Goal: Transaction & Acquisition: Book appointment/travel/reservation

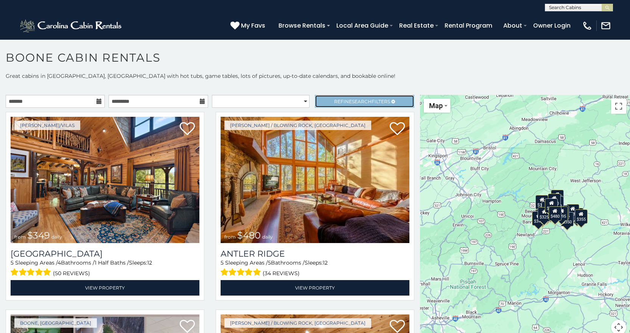
click at [356, 100] on span "Search" at bounding box center [362, 102] width 20 height 6
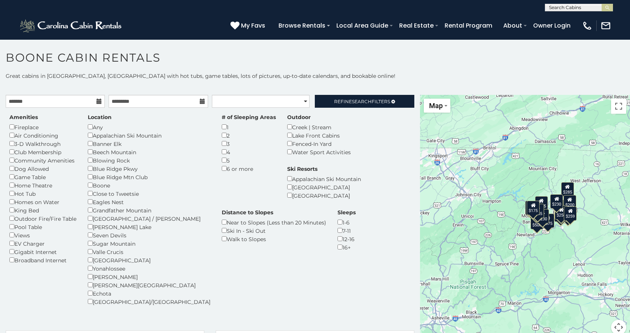
click at [96, 100] on icon at bounding box center [98, 101] width 5 height 5
click at [32, 101] on input "text" at bounding box center [55, 101] width 99 height 13
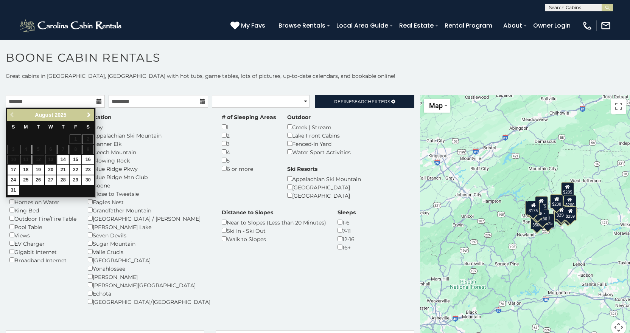
click at [87, 113] on span "Next" at bounding box center [89, 115] width 6 height 6
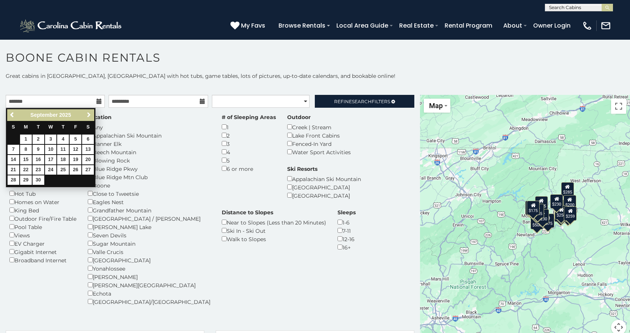
click at [87, 113] on span "Next" at bounding box center [89, 115] width 6 height 6
click at [87, 114] on span "Next" at bounding box center [89, 115] width 6 height 6
click at [86, 114] on span "Next" at bounding box center [89, 115] width 6 height 6
click at [63, 138] on link "1" at bounding box center [63, 139] width 12 height 9
type input "**********"
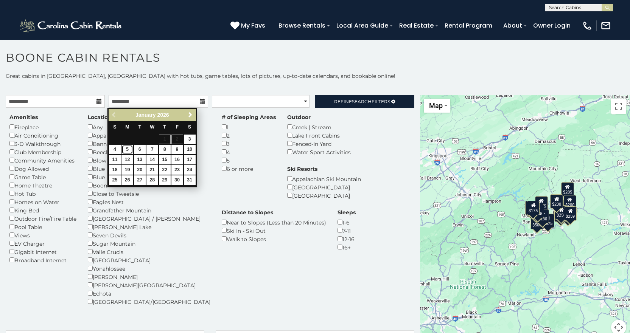
click at [124, 147] on link "5" at bounding box center [127, 149] width 12 height 9
type input "**********"
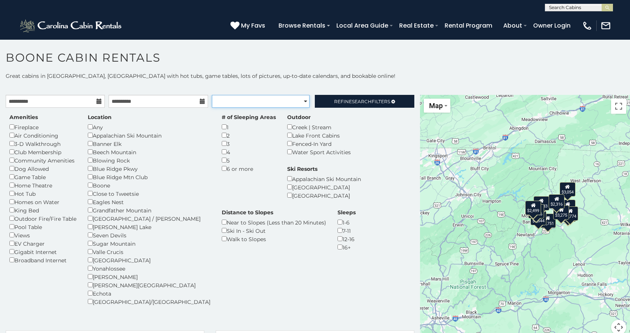
click at [302, 100] on select "**********" at bounding box center [261, 101] width 98 height 13
click at [352, 99] on span "Search" at bounding box center [362, 102] width 20 height 6
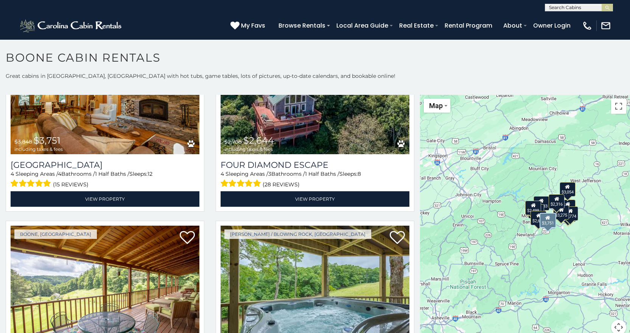
scroll to position [151, 0]
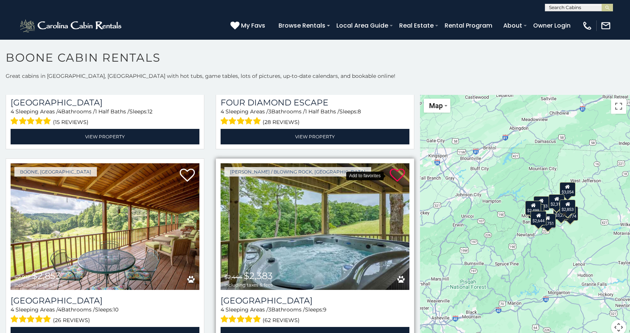
click at [390, 173] on icon at bounding box center [397, 175] width 15 height 15
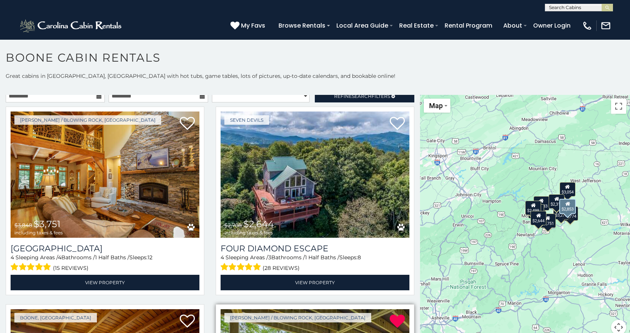
scroll to position [0, 0]
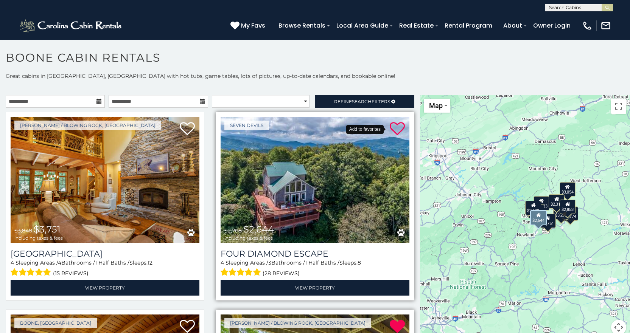
click at [390, 124] on icon at bounding box center [397, 128] width 15 height 15
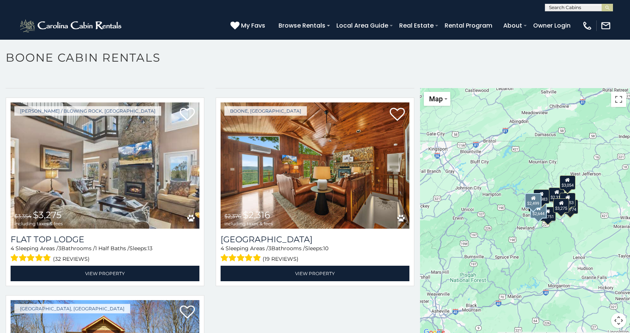
scroll to position [792, 0]
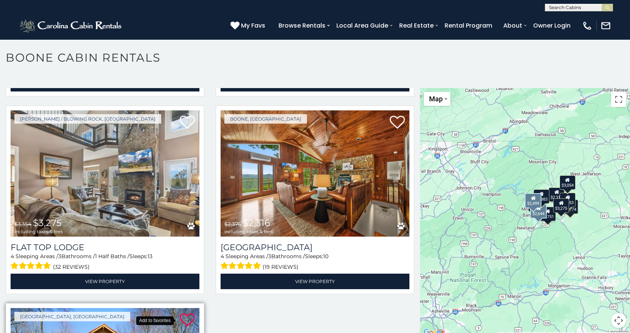
click at [188, 313] on icon at bounding box center [187, 320] width 15 height 15
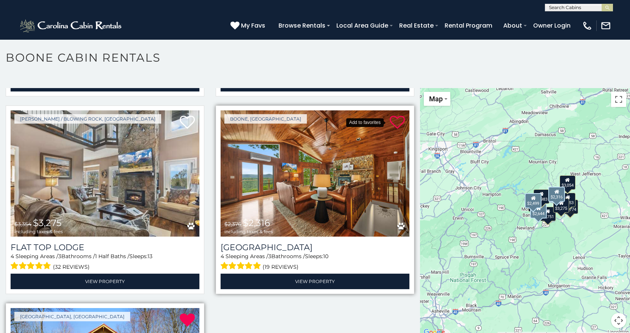
click at [391, 115] on icon at bounding box center [397, 122] width 15 height 15
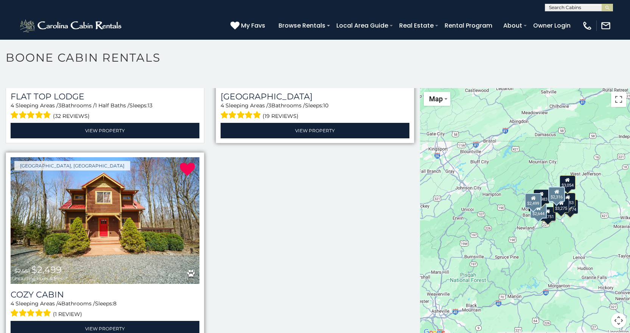
scroll to position [943, 0]
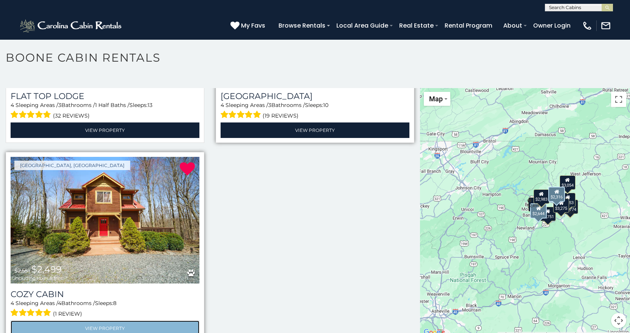
click at [127, 321] on link "View Property" at bounding box center [105, 329] width 189 height 16
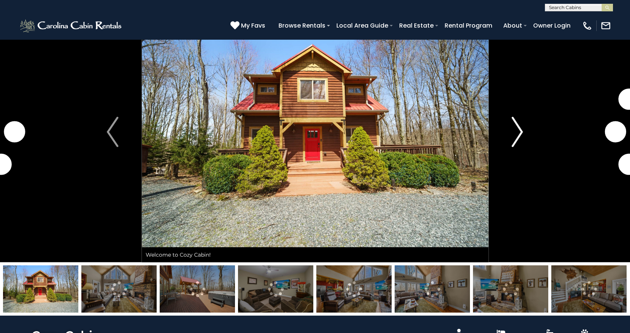
click at [519, 128] on img "Next" at bounding box center [516, 132] width 11 height 30
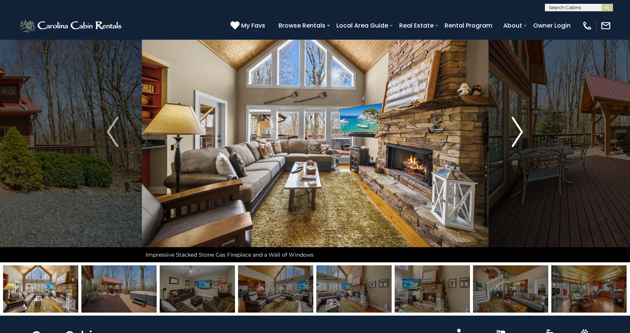
click at [519, 128] on img "Next" at bounding box center [516, 132] width 11 height 30
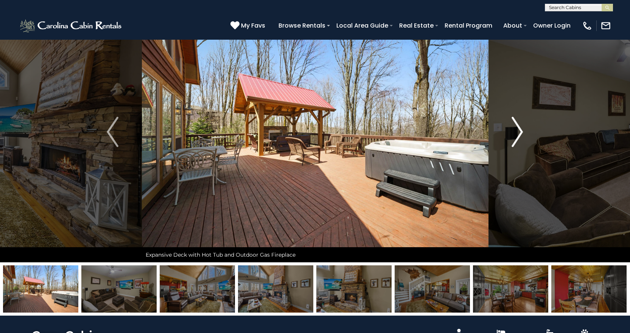
click at [519, 128] on img "Next" at bounding box center [516, 132] width 11 height 30
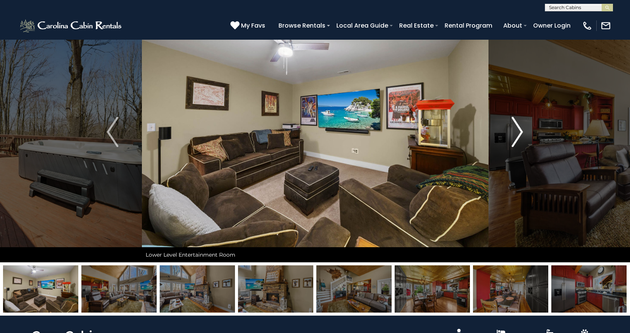
click at [519, 128] on img "Next" at bounding box center [516, 132] width 11 height 30
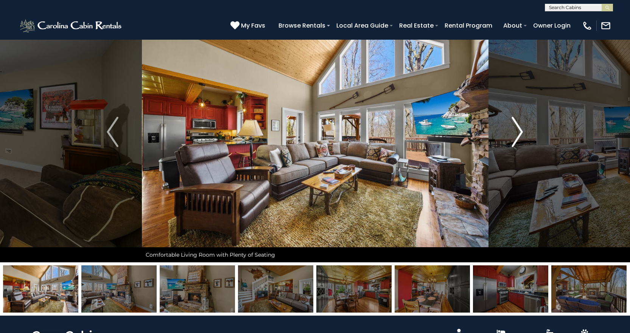
click at [519, 128] on img "Next" at bounding box center [516, 132] width 11 height 30
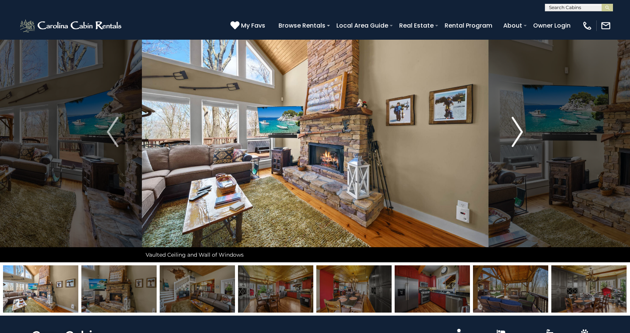
click at [519, 128] on img "Next" at bounding box center [516, 132] width 11 height 30
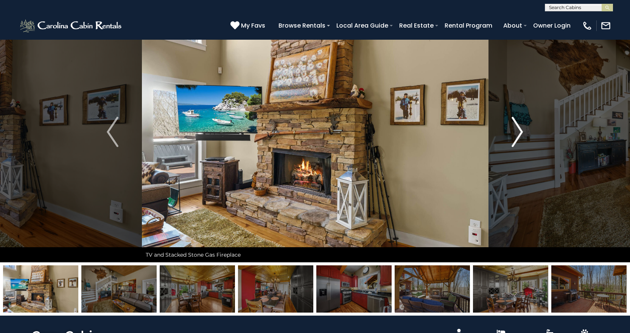
click at [519, 128] on img "Next" at bounding box center [516, 132] width 11 height 30
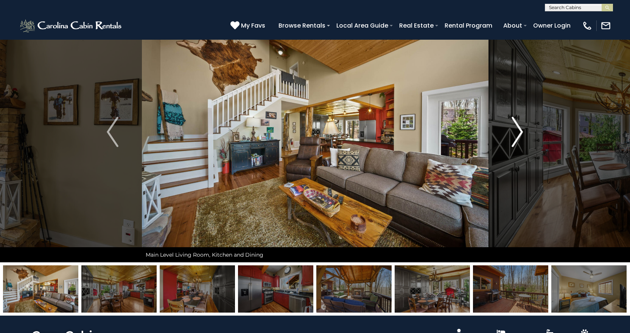
click at [519, 128] on img "Next" at bounding box center [516, 132] width 11 height 30
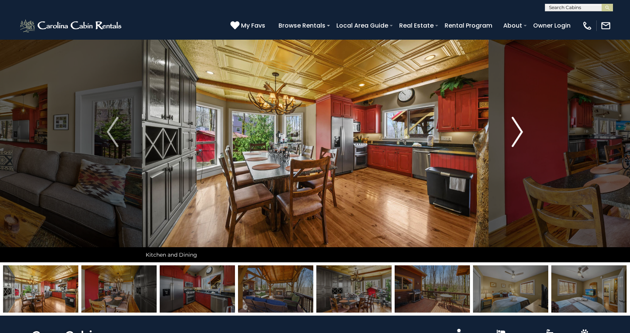
click at [519, 128] on img "Next" at bounding box center [516, 132] width 11 height 30
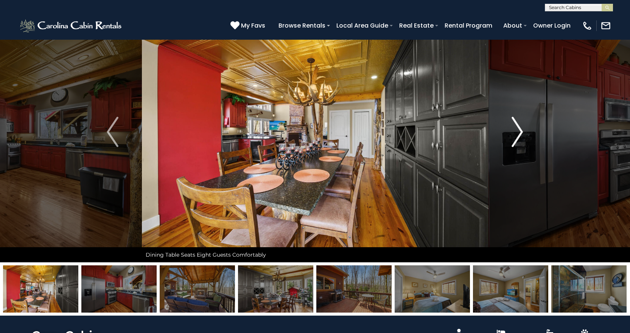
click at [519, 128] on img "Next" at bounding box center [516, 132] width 11 height 30
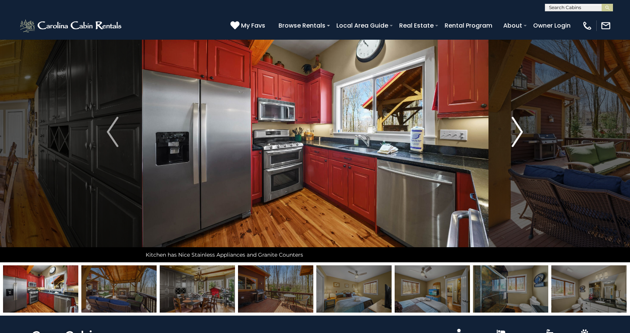
click at [519, 128] on img "Next" at bounding box center [516, 132] width 11 height 30
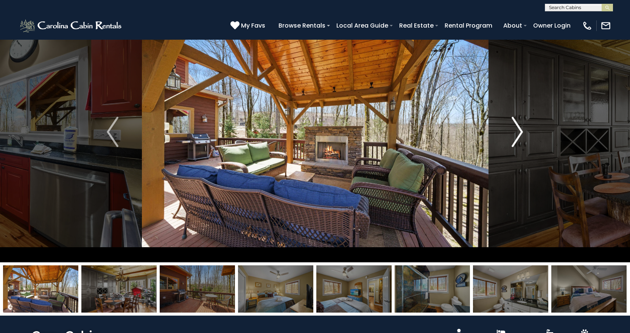
click at [519, 128] on img "Next" at bounding box center [516, 132] width 11 height 30
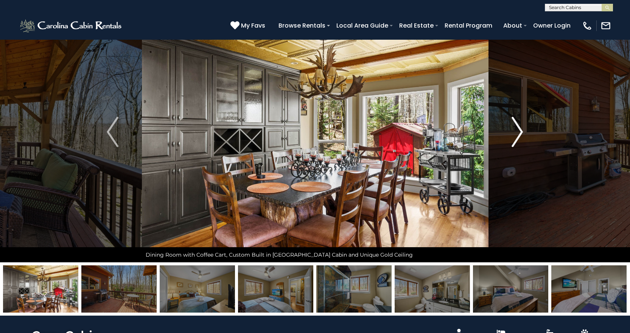
click at [519, 128] on img "Next" at bounding box center [516, 132] width 11 height 30
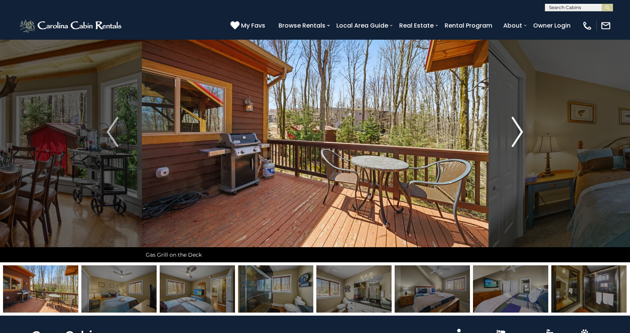
click at [519, 128] on img "Next" at bounding box center [516, 132] width 11 height 30
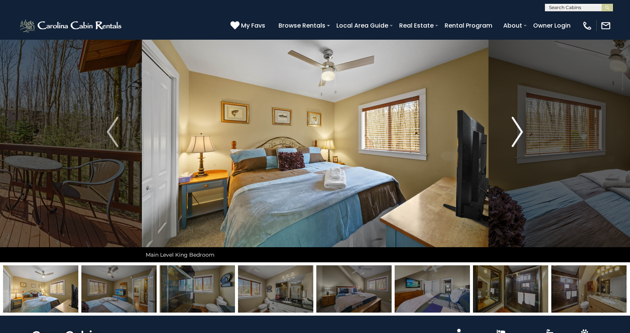
click at [519, 128] on img "Next" at bounding box center [516, 132] width 11 height 30
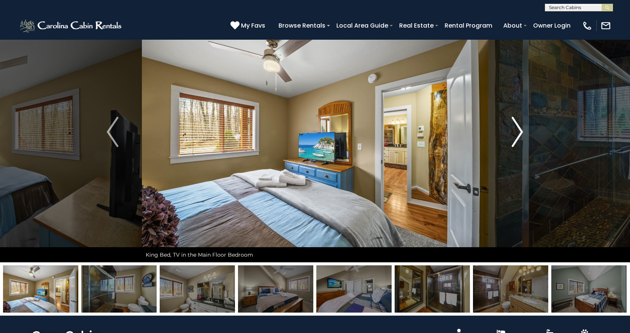
click at [519, 128] on img "Next" at bounding box center [516, 132] width 11 height 30
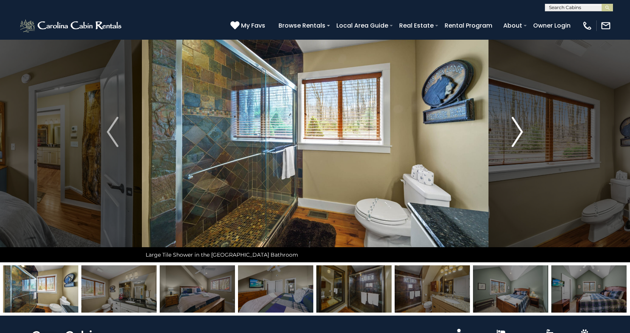
click at [519, 128] on img "Next" at bounding box center [516, 132] width 11 height 30
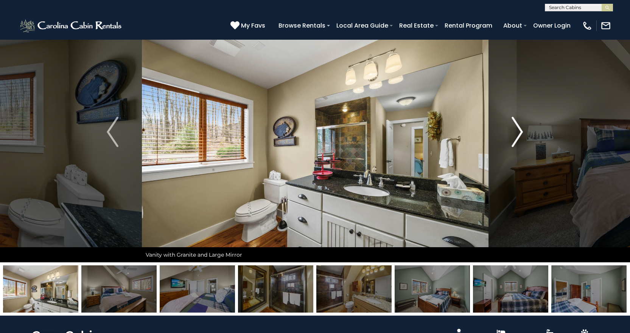
click at [519, 128] on img "Next" at bounding box center [516, 132] width 11 height 30
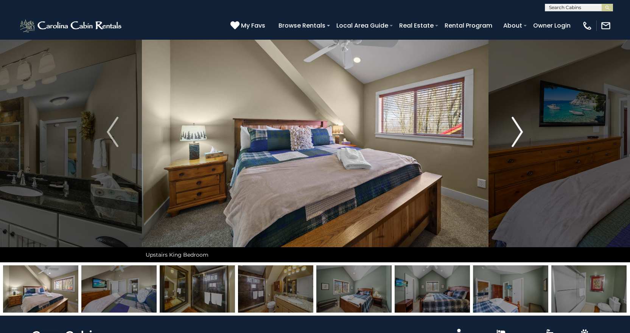
click at [519, 128] on img "Next" at bounding box center [516, 132] width 11 height 30
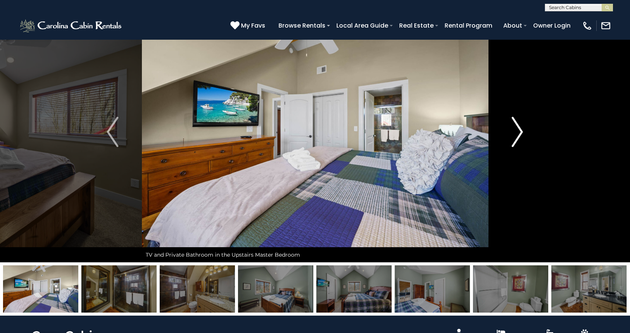
click at [519, 128] on img "Next" at bounding box center [516, 132] width 11 height 30
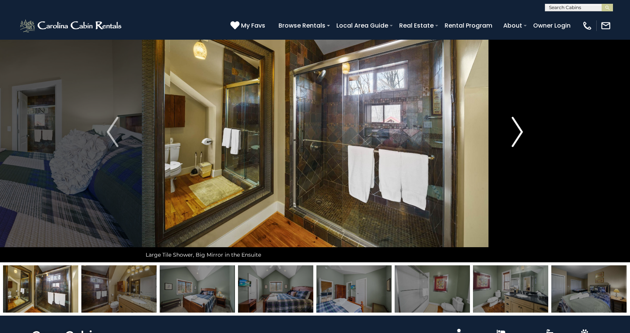
click at [519, 128] on img "Next" at bounding box center [516, 132] width 11 height 30
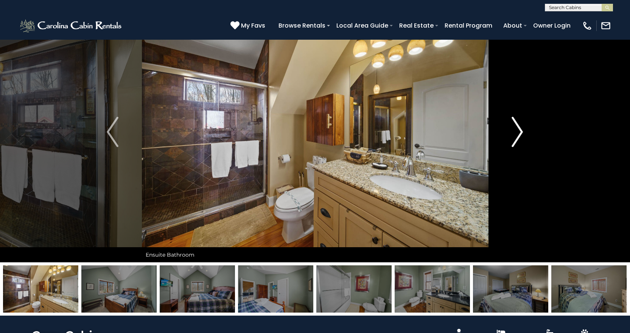
click at [519, 128] on img "Next" at bounding box center [516, 132] width 11 height 30
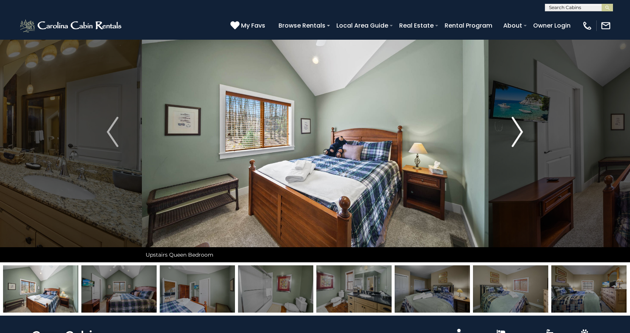
click at [519, 128] on img "Next" at bounding box center [516, 132] width 11 height 30
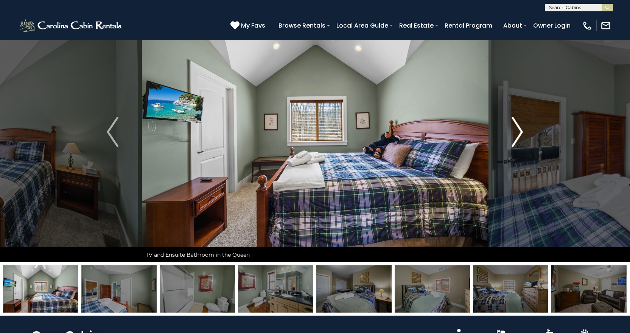
click at [519, 128] on img "Next" at bounding box center [516, 132] width 11 height 30
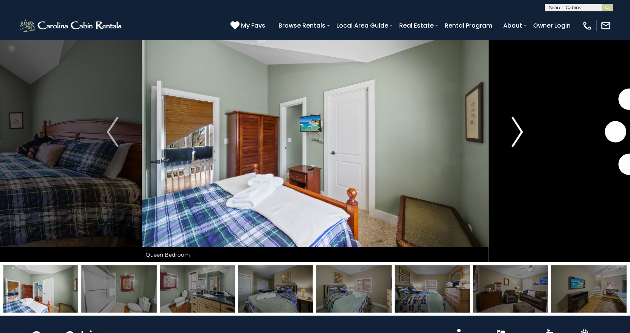
click at [519, 128] on img "Next" at bounding box center [516, 132] width 11 height 30
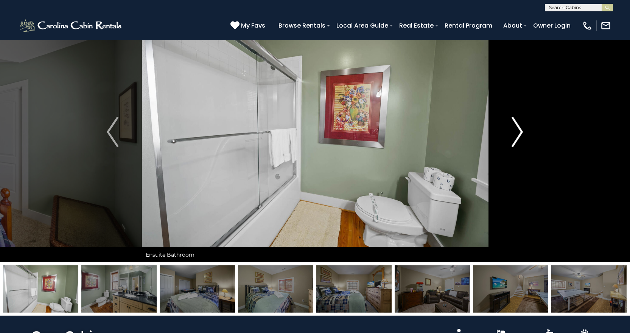
click at [519, 128] on img "Next" at bounding box center [516, 132] width 11 height 30
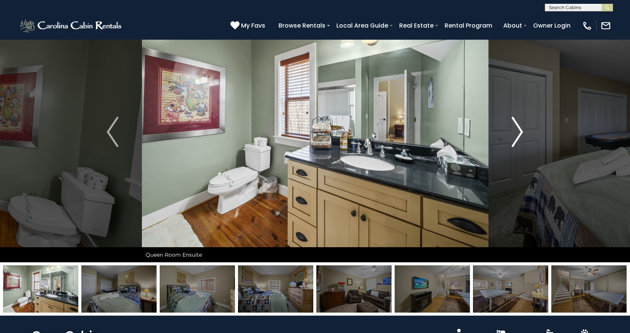
click at [519, 128] on img "Next" at bounding box center [516, 132] width 11 height 30
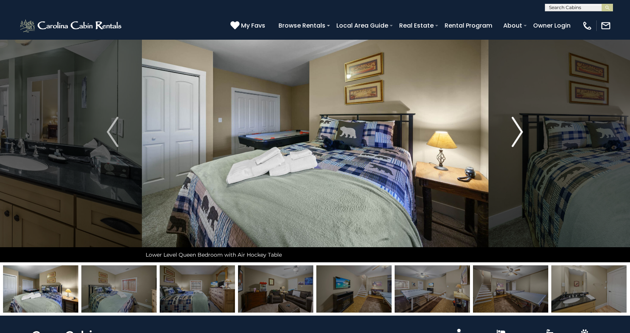
click at [519, 128] on img "Next" at bounding box center [516, 132] width 11 height 30
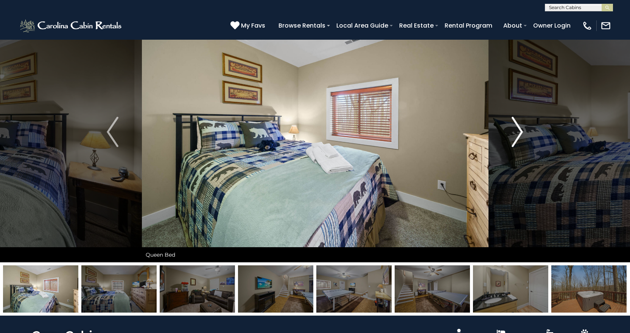
click at [519, 128] on img "Next" at bounding box center [516, 132] width 11 height 30
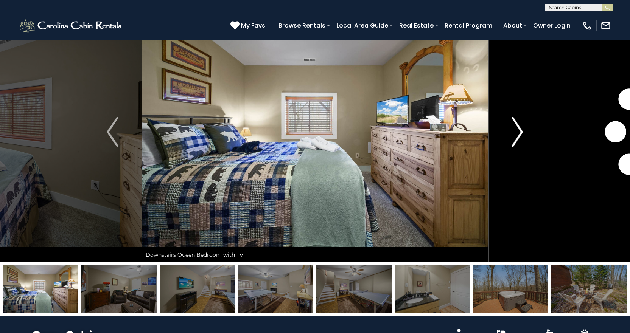
click at [519, 128] on img "Next" at bounding box center [516, 132] width 11 height 30
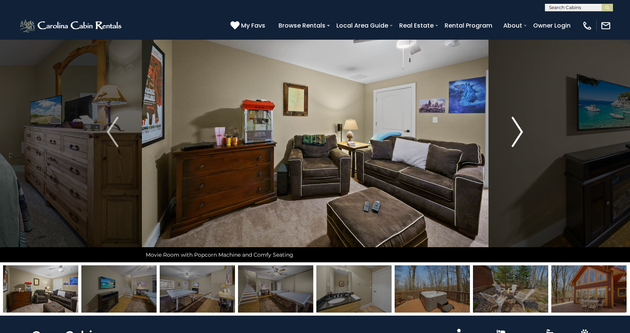
click at [519, 128] on img "Next" at bounding box center [516, 132] width 11 height 30
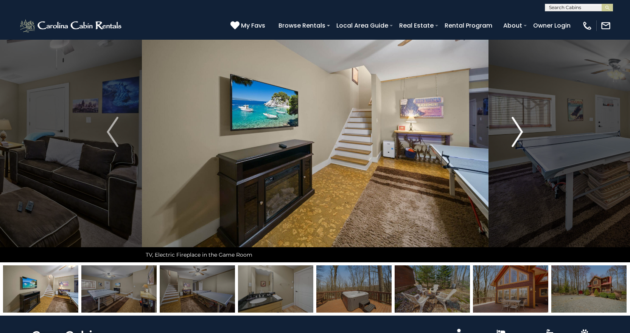
click at [519, 128] on img "Next" at bounding box center [516, 132] width 11 height 30
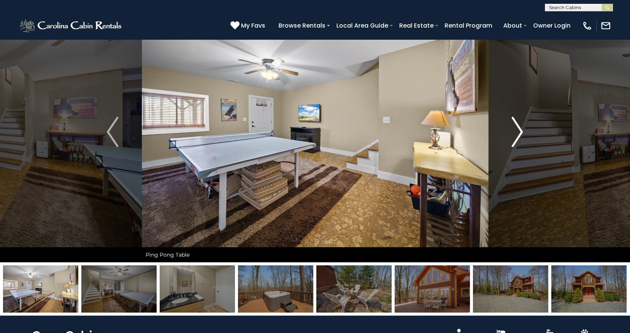
click at [519, 128] on img "Next" at bounding box center [516, 132] width 11 height 30
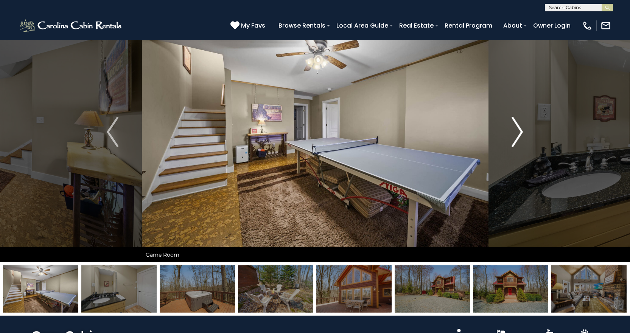
click at [519, 128] on img "Next" at bounding box center [516, 132] width 11 height 30
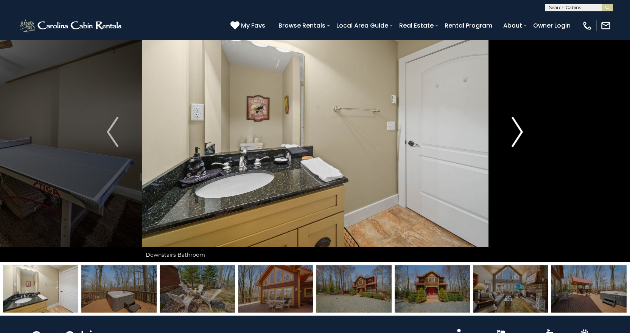
click at [519, 128] on img "Next" at bounding box center [516, 132] width 11 height 30
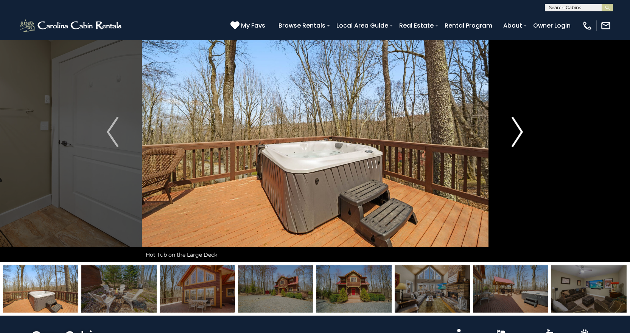
click at [519, 128] on img "Next" at bounding box center [516, 132] width 11 height 30
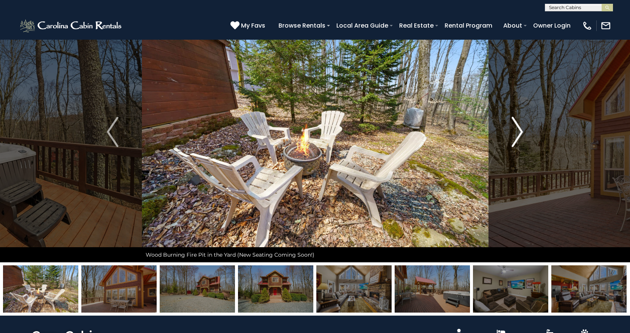
click at [519, 128] on img "Next" at bounding box center [516, 132] width 11 height 30
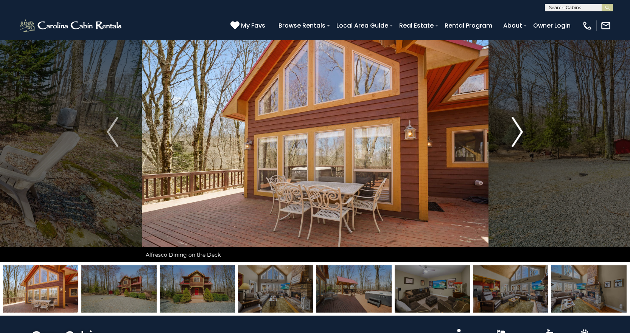
click at [519, 128] on img "Next" at bounding box center [516, 132] width 11 height 30
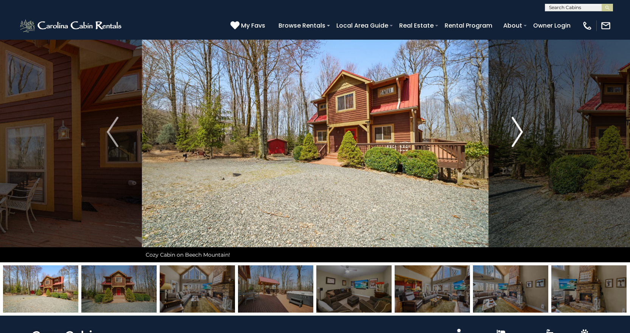
click at [519, 128] on img "Next" at bounding box center [516, 132] width 11 height 30
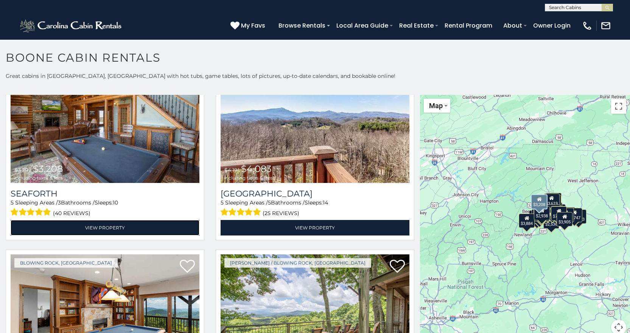
scroll to position [983, 0]
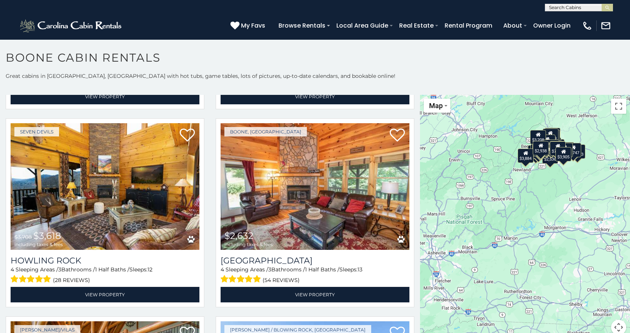
drag, startPoint x: 417, startPoint y: 196, endPoint x: 417, endPoint y: 159, distance: 36.7
click at [416, 95] on main "**********" at bounding box center [315, 95] width 630 height 0
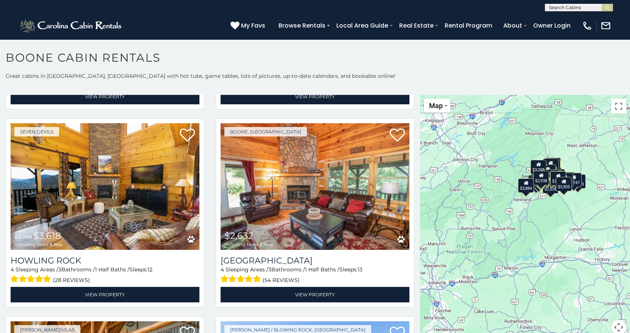
scroll to position [0, 0]
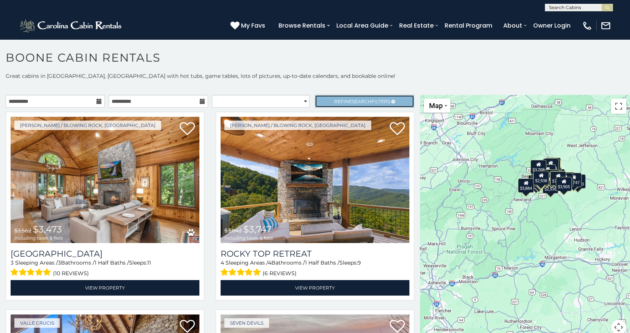
click at [372, 97] on link "Refine Search Filters" at bounding box center [364, 101] width 99 height 13
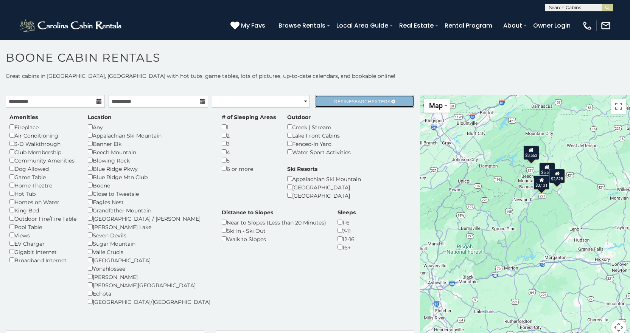
click at [367, 99] on span "Refine Search Filters" at bounding box center [362, 102] width 56 height 6
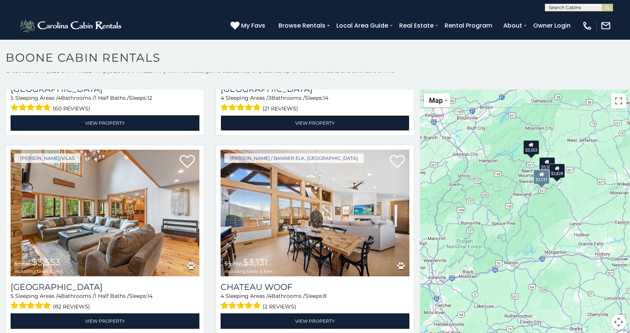
scroll to position [7, 0]
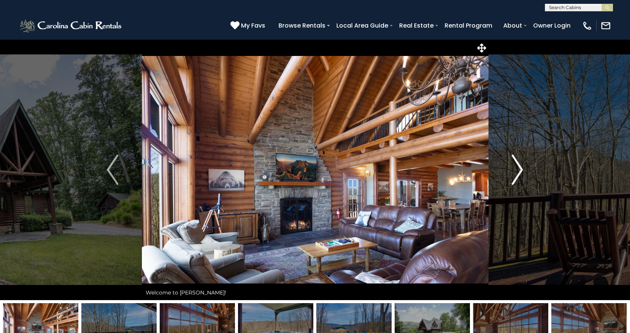
click at [515, 169] on img "Next" at bounding box center [516, 170] width 11 height 30
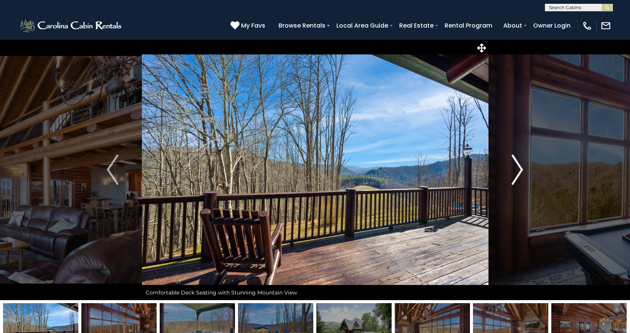
click at [515, 169] on img "Next" at bounding box center [516, 170] width 11 height 30
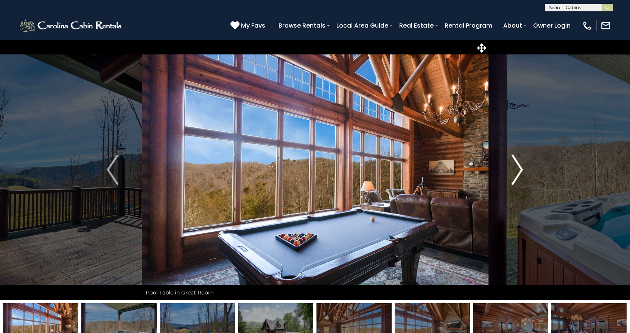
click at [515, 169] on img "Next" at bounding box center [516, 170] width 11 height 30
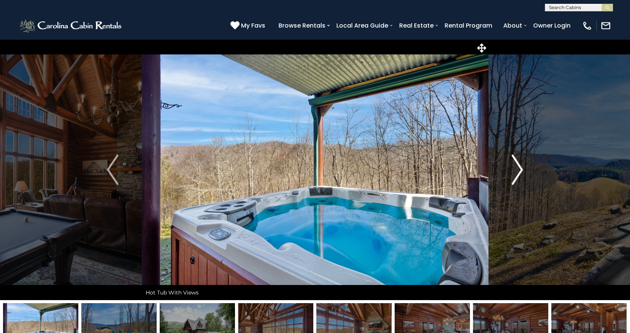
click at [515, 169] on img "Next" at bounding box center [516, 170] width 11 height 30
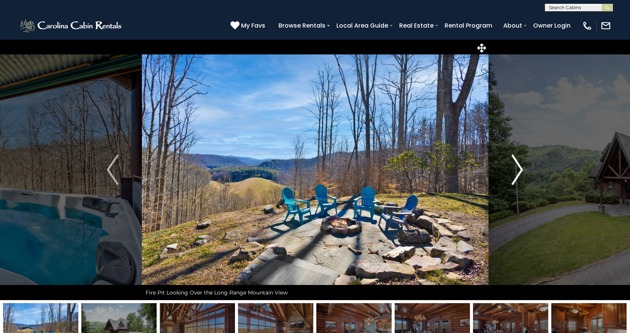
click at [515, 169] on img "Next" at bounding box center [516, 170] width 11 height 30
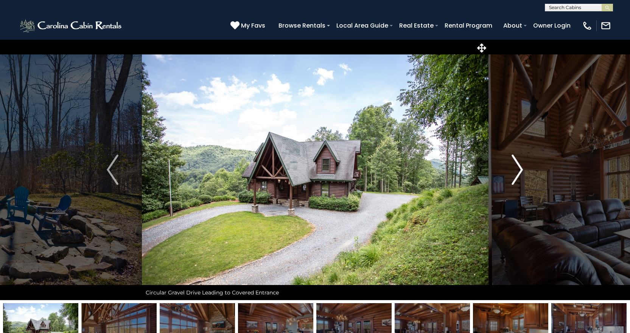
click at [515, 169] on img "Next" at bounding box center [516, 170] width 11 height 30
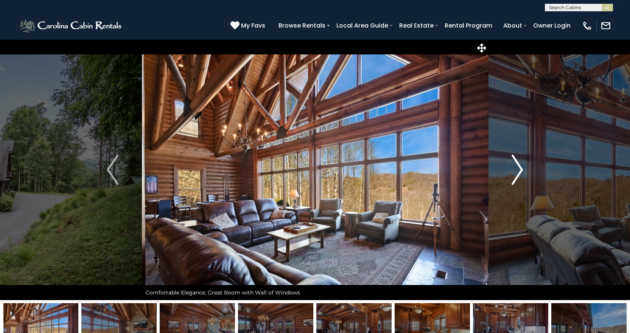
click at [515, 169] on img "Next" at bounding box center [516, 170] width 11 height 30
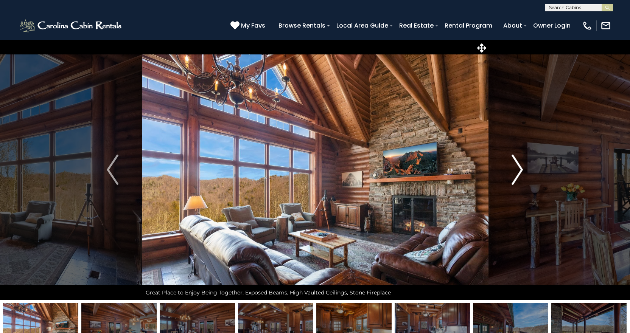
click at [515, 169] on img "Next" at bounding box center [516, 170] width 11 height 30
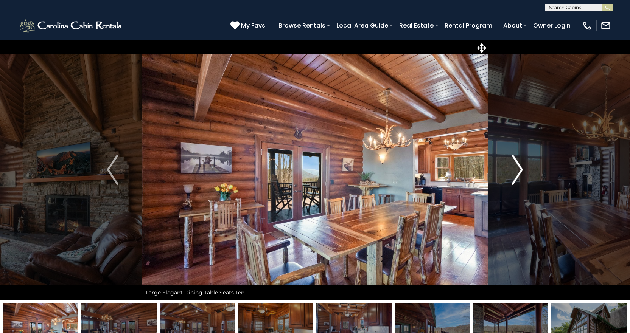
click at [515, 169] on img "Next" at bounding box center [516, 170] width 11 height 30
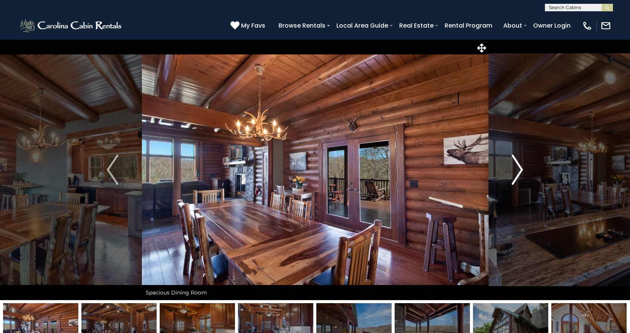
click at [515, 169] on img "Next" at bounding box center [516, 170] width 11 height 30
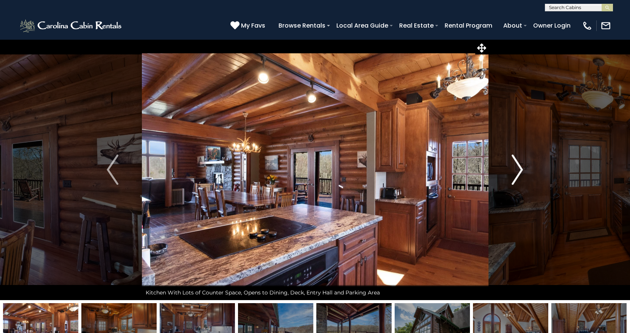
click at [515, 169] on img "Next" at bounding box center [516, 170] width 11 height 30
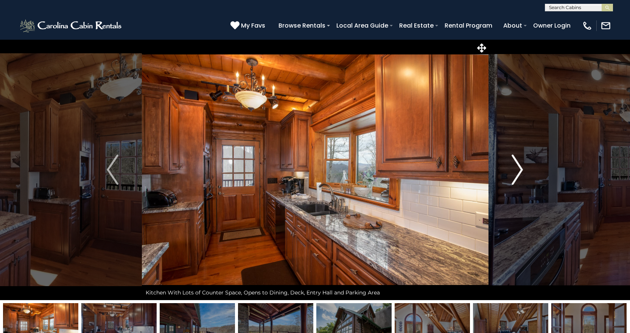
click at [515, 169] on img "Next" at bounding box center [516, 170] width 11 height 30
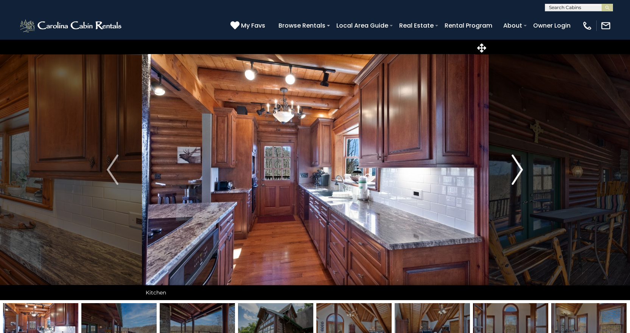
click at [515, 169] on img "Next" at bounding box center [516, 170] width 11 height 30
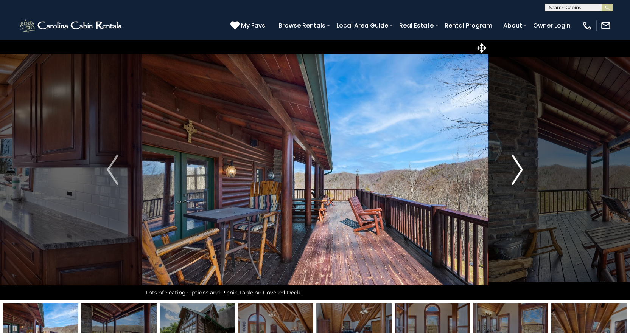
click at [515, 169] on img "Next" at bounding box center [516, 170] width 11 height 30
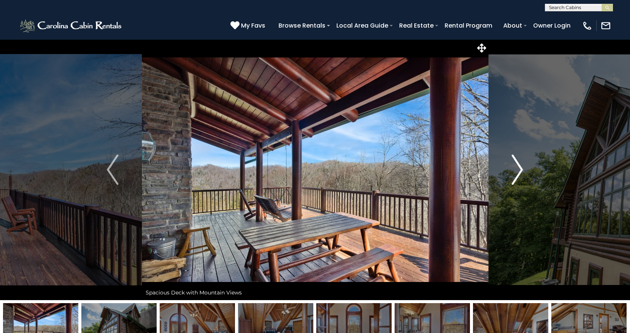
click at [515, 169] on img "Next" at bounding box center [516, 170] width 11 height 30
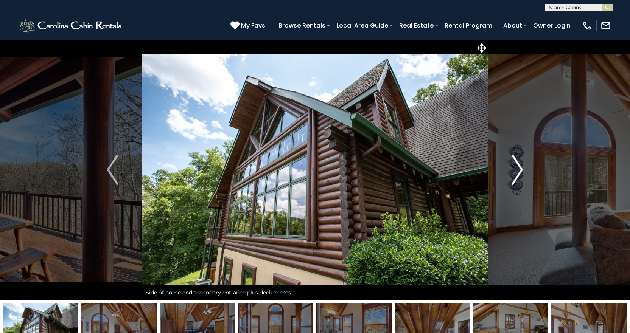
click at [515, 169] on img "Next" at bounding box center [516, 170] width 11 height 30
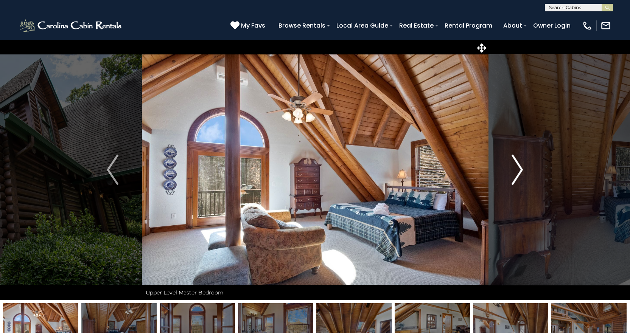
click at [515, 169] on img "Next" at bounding box center [516, 170] width 11 height 30
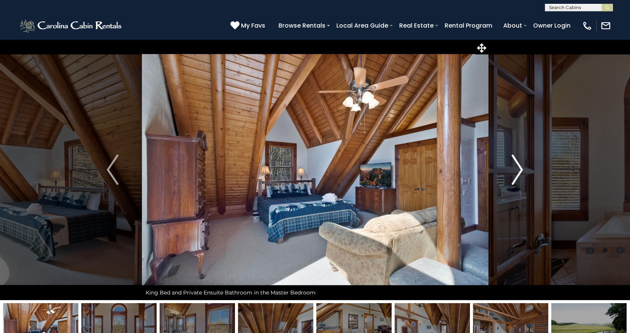
click at [515, 169] on img "Next" at bounding box center [516, 170] width 11 height 30
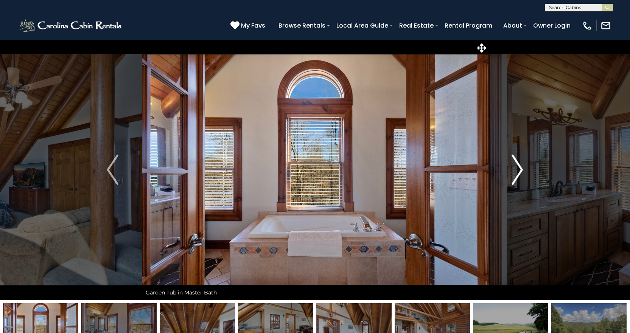
click at [515, 169] on img "Next" at bounding box center [516, 170] width 11 height 30
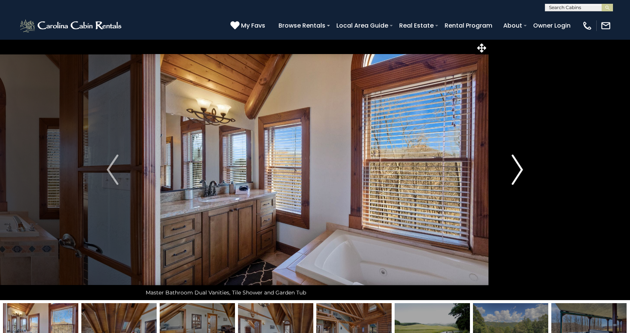
click at [515, 169] on img "Next" at bounding box center [516, 170] width 11 height 30
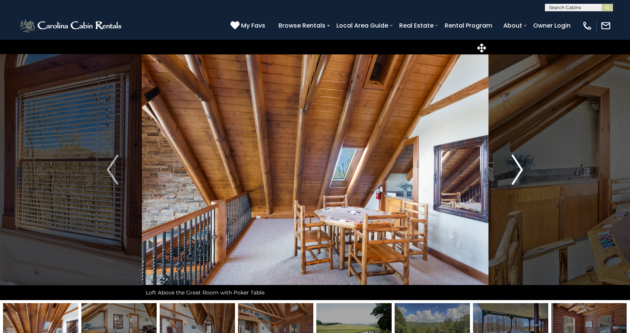
click at [515, 169] on img "Next" at bounding box center [516, 170] width 11 height 30
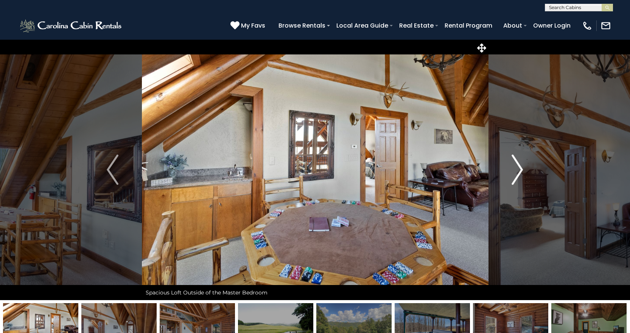
click at [515, 169] on img "Next" at bounding box center [516, 170] width 11 height 30
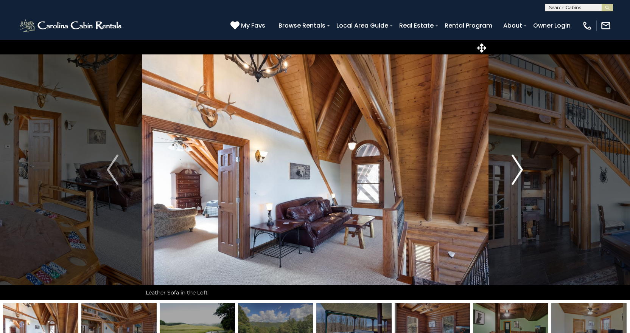
click at [515, 169] on img "Next" at bounding box center [516, 170] width 11 height 30
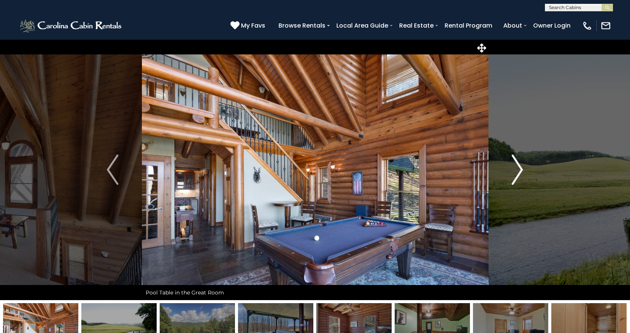
click at [515, 169] on img "Next" at bounding box center [516, 170] width 11 height 30
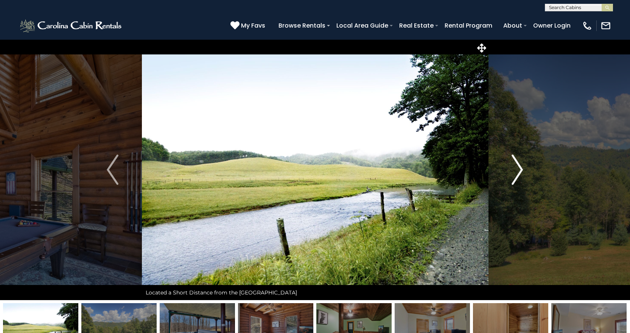
click at [515, 169] on img "Next" at bounding box center [516, 170] width 11 height 30
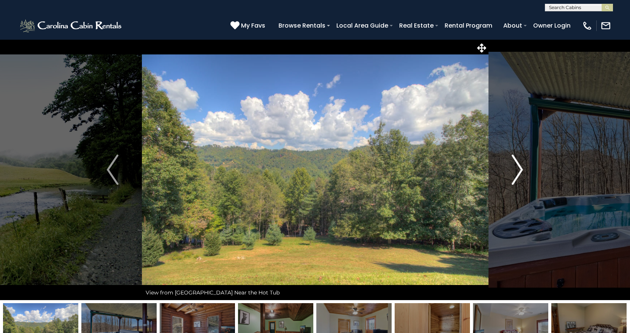
click at [515, 169] on img "Next" at bounding box center [516, 170] width 11 height 30
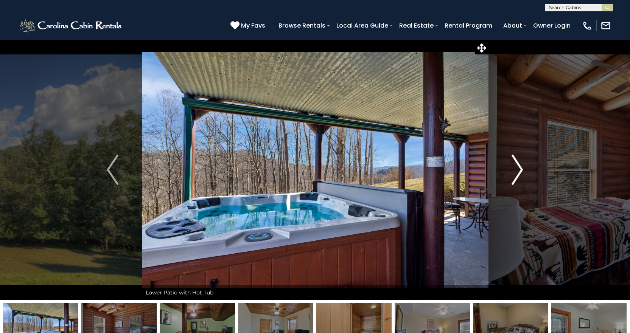
click at [515, 169] on img "Next" at bounding box center [516, 170] width 11 height 30
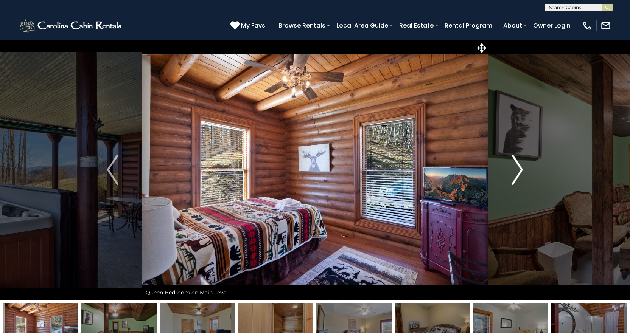
click at [515, 169] on img "Next" at bounding box center [516, 170] width 11 height 30
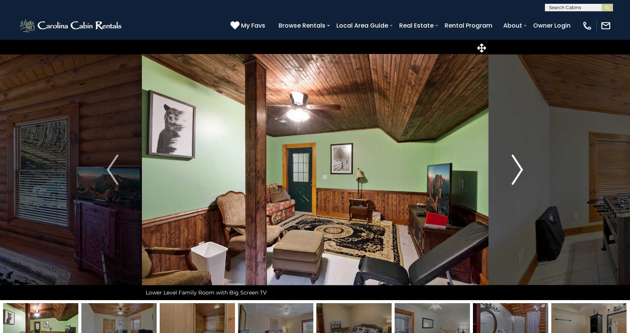
click at [515, 169] on img "Next" at bounding box center [516, 170] width 11 height 30
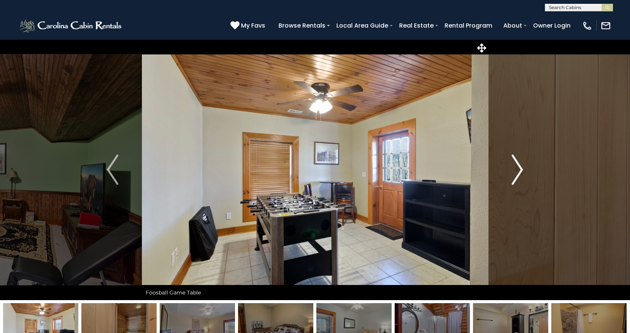
click at [515, 169] on img "Next" at bounding box center [516, 170] width 11 height 30
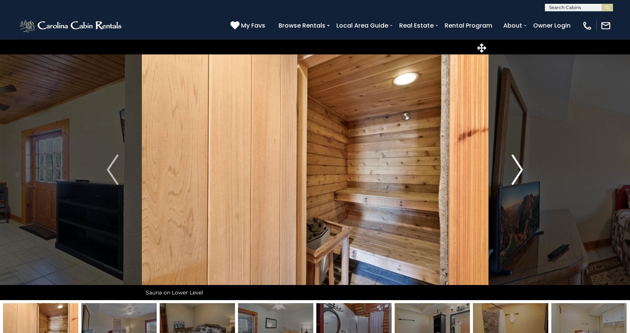
click at [515, 169] on img "Next" at bounding box center [516, 170] width 11 height 30
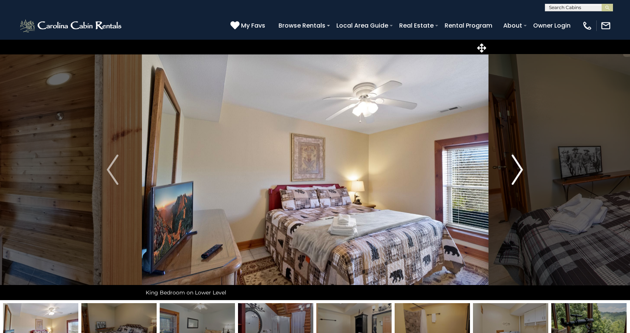
click at [515, 169] on img "Next" at bounding box center [516, 170] width 11 height 30
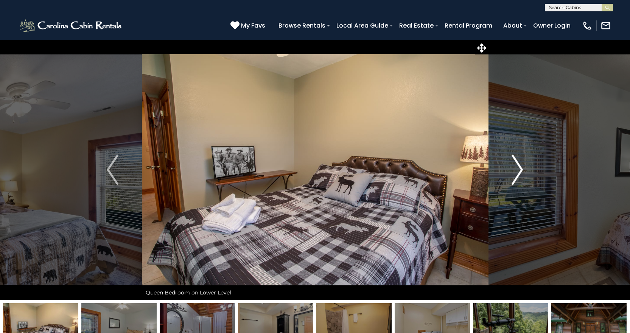
click at [515, 169] on img "Next" at bounding box center [516, 170] width 11 height 30
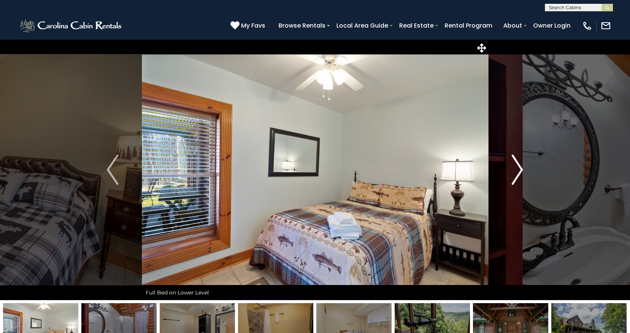
click at [515, 169] on img "Next" at bounding box center [516, 170] width 11 height 30
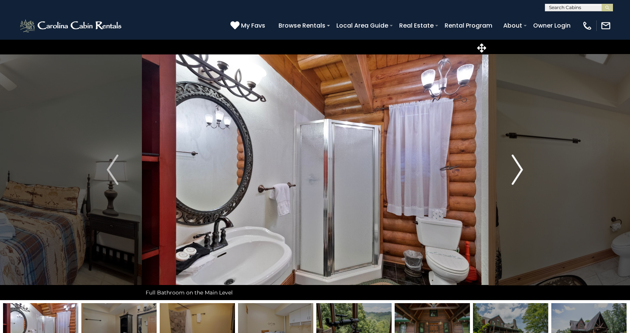
click at [515, 169] on img "Next" at bounding box center [516, 170] width 11 height 30
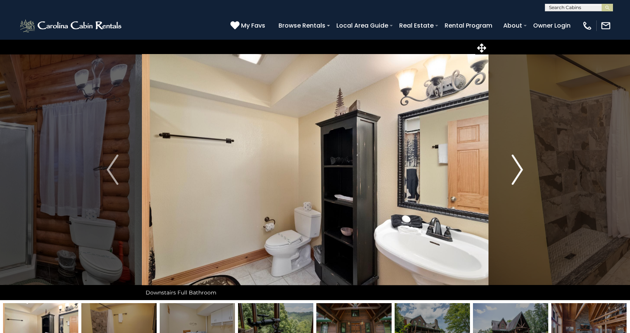
click at [515, 169] on img "Next" at bounding box center [516, 170] width 11 height 30
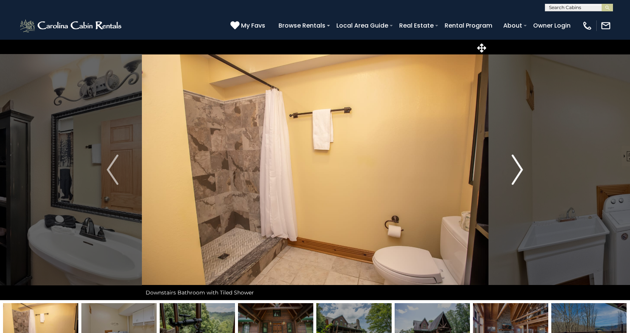
click at [515, 169] on img "Next" at bounding box center [516, 170] width 11 height 30
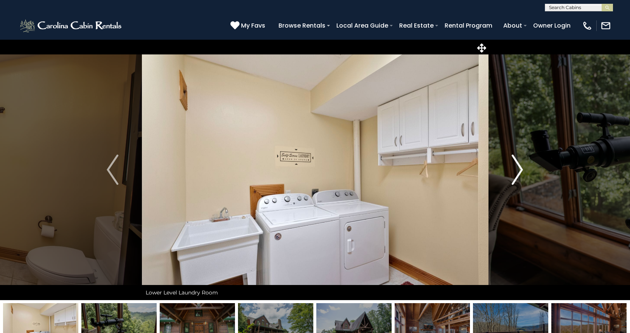
click at [515, 169] on img "Next" at bounding box center [516, 170] width 11 height 30
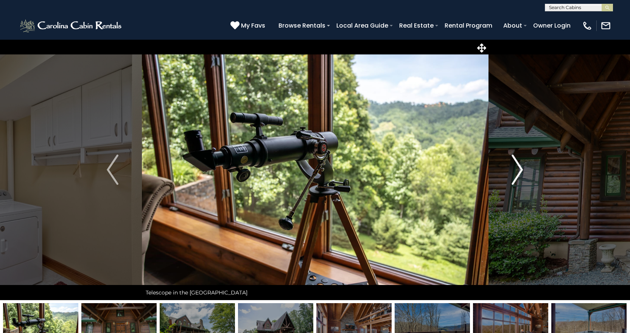
click at [515, 169] on img "Next" at bounding box center [516, 170] width 11 height 30
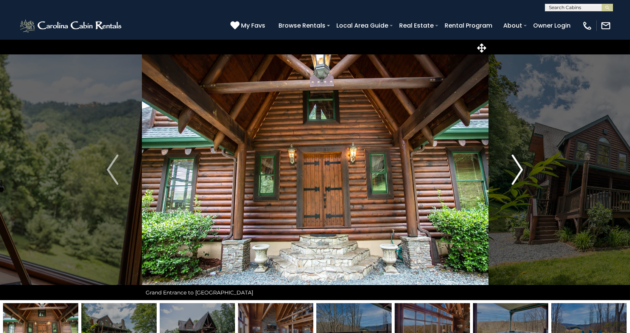
click at [515, 171] on img "Next" at bounding box center [516, 170] width 11 height 30
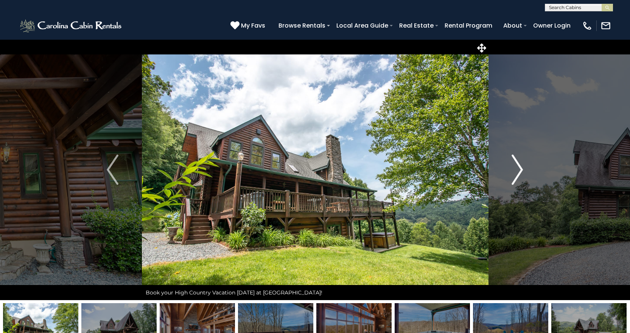
click at [515, 171] on img "Next" at bounding box center [516, 170] width 11 height 30
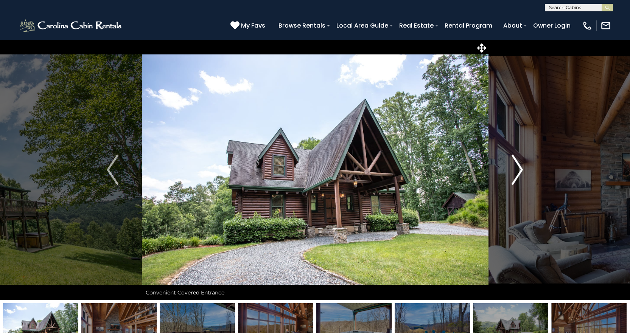
click at [515, 171] on img "Next" at bounding box center [516, 170] width 11 height 30
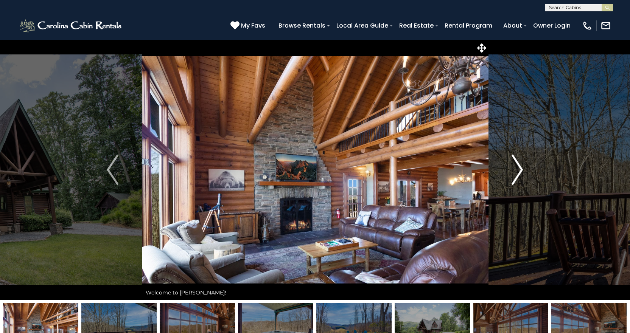
click at [515, 171] on img "Next" at bounding box center [516, 170] width 11 height 30
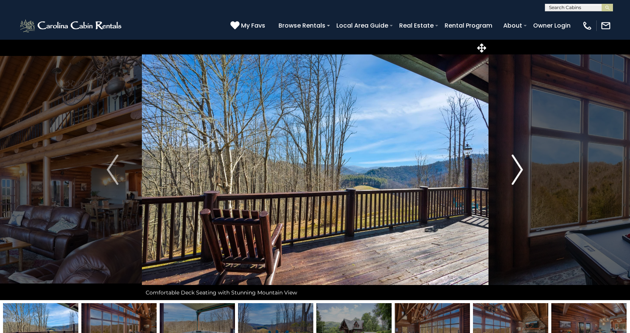
click at [515, 171] on img "Next" at bounding box center [516, 170] width 11 height 30
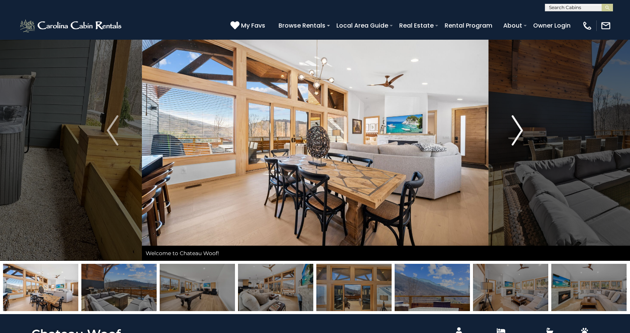
scroll to position [38, 0]
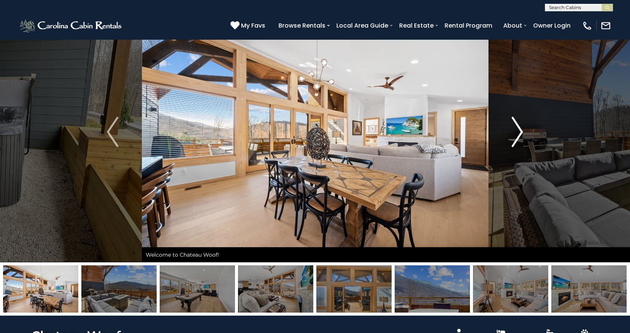
click at [517, 128] on img "Next" at bounding box center [516, 132] width 11 height 30
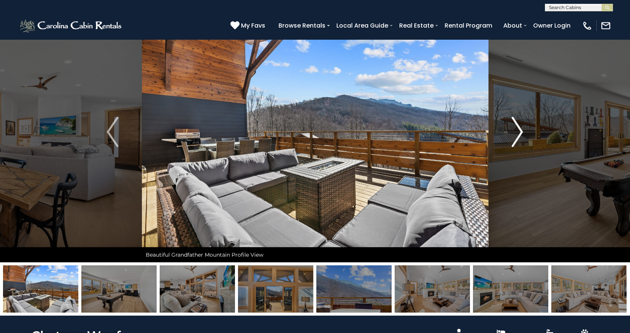
click at [517, 128] on img "Next" at bounding box center [516, 132] width 11 height 30
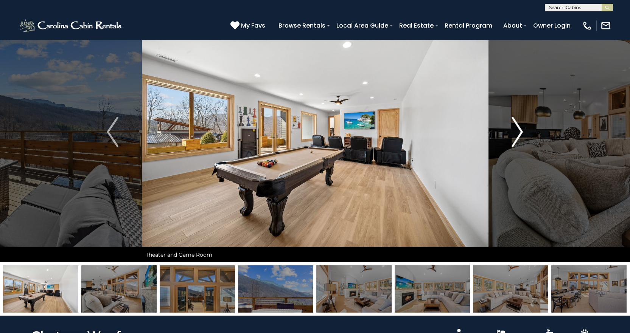
click at [517, 128] on img "Next" at bounding box center [516, 132] width 11 height 30
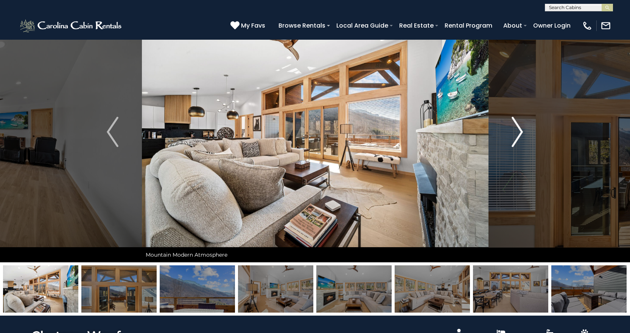
click at [517, 128] on img "Next" at bounding box center [516, 132] width 11 height 30
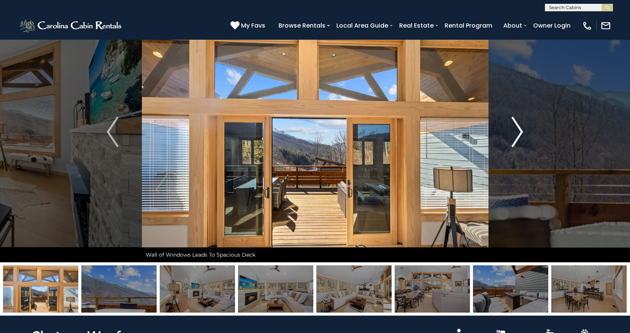
click at [514, 122] on img "Next" at bounding box center [516, 132] width 11 height 30
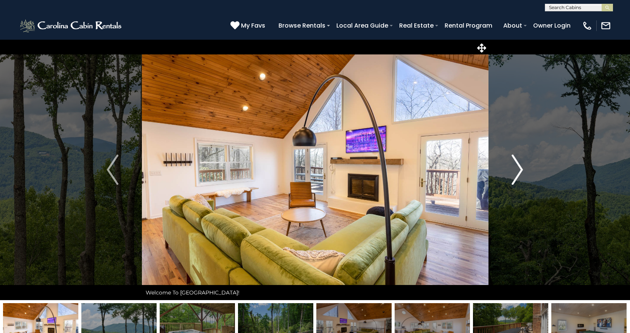
click at [514, 169] on img "Next" at bounding box center [516, 170] width 11 height 30
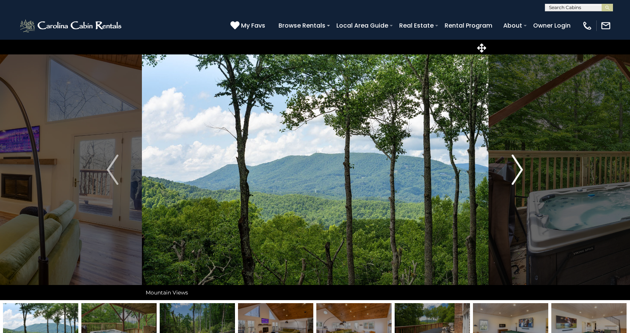
click at [514, 169] on img "Next" at bounding box center [516, 170] width 11 height 30
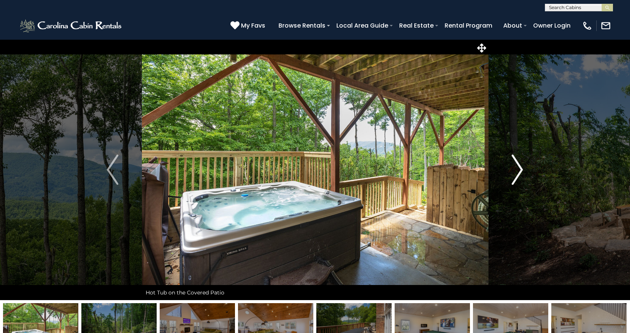
click at [514, 169] on img "Next" at bounding box center [516, 170] width 11 height 30
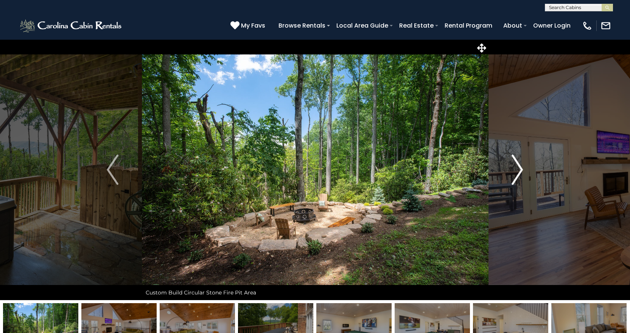
click at [514, 169] on img "Next" at bounding box center [516, 170] width 11 height 30
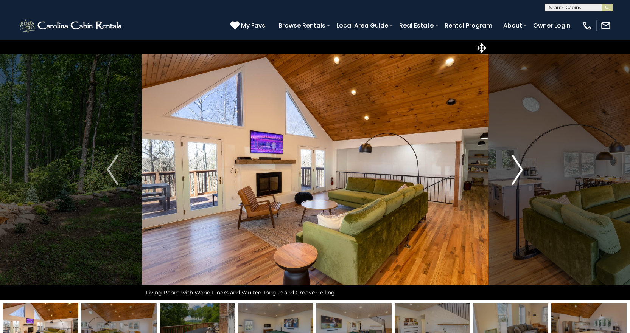
click at [514, 169] on img "Next" at bounding box center [516, 170] width 11 height 30
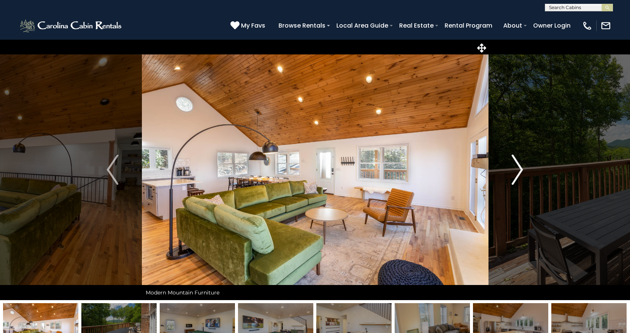
click at [514, 169] on img "Next" at bounding box center [516, 170] width 11 height 30
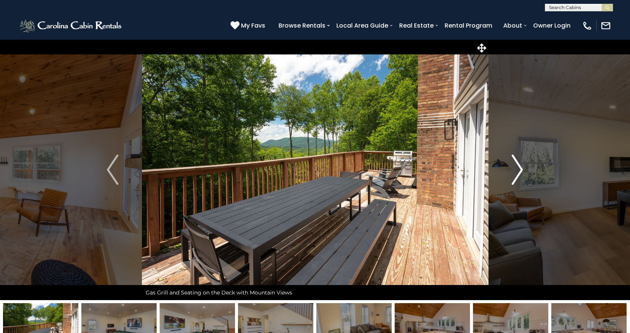
click at [514, 169] on img "Next" at bounding box center [516, 170] width 11 height 30
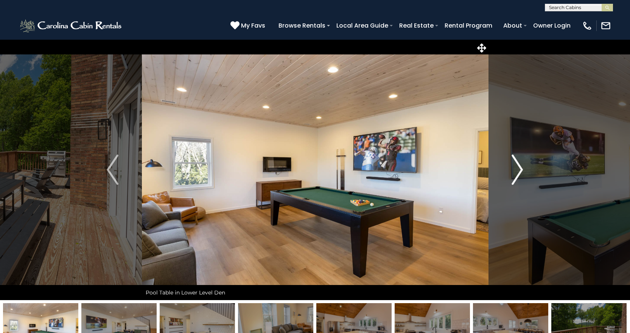
click at [514, 169] on img "Next" at bounding box center [516, 170] width 11 height 30
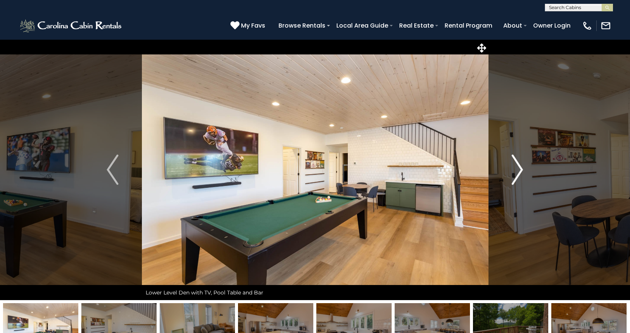
click at [514, 169] on img "Next" at bounding box center [516, 170] width 11 height 30
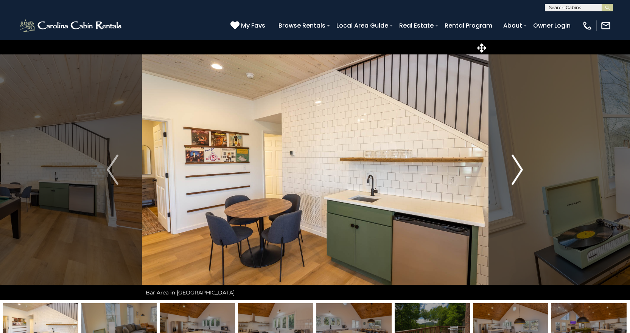
click at [514, 169] on img "Next" at bounding box center [516, 170] width 11 height 30
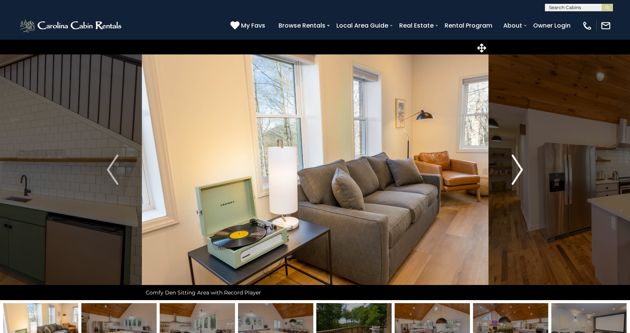
click at [514, 169] on img "Next" at bounding box center [516, 170] width 11 height 30
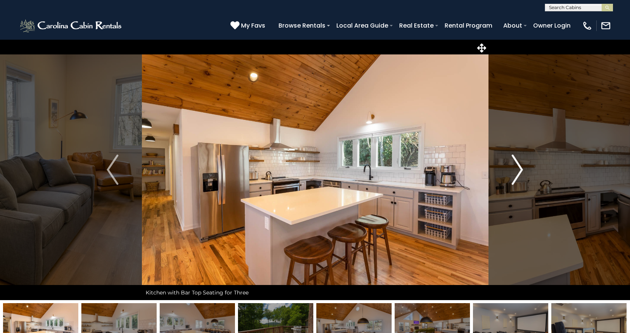
click at [514, 169] on img "Next" at bounding box center [516, 170] width 11 height 30
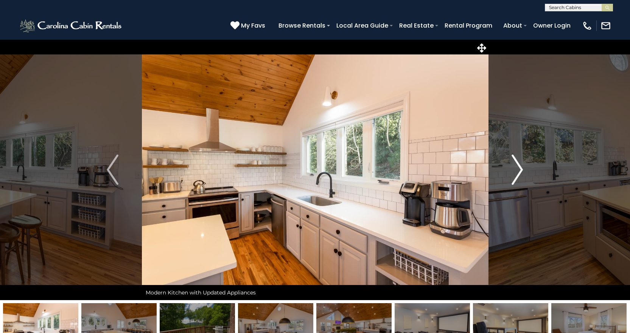
click at [514, 169] on img "Next" at bounding box center [516, 170] width 11 height 30
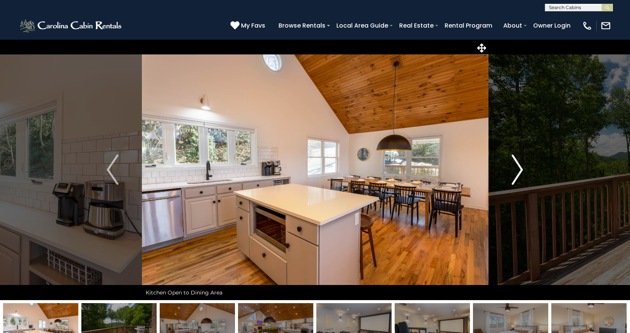
click at [514, 169] on img "Next" at bounding box center [516, 170] width 11 height 30
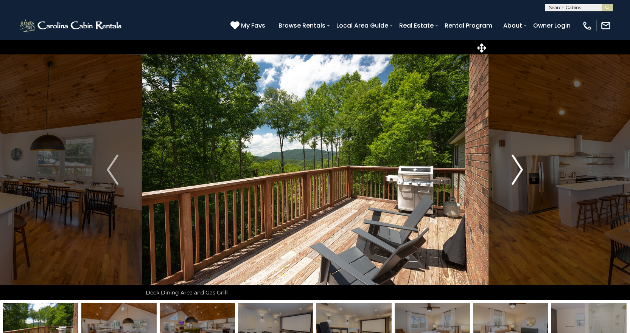
click at [514, 169] on img "Next" at bounding box center [516, 170] width 11 height 30
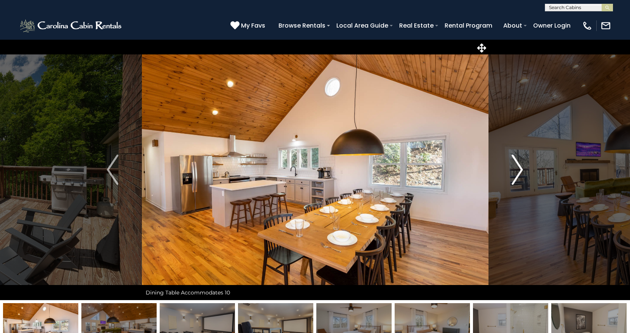
click at [514, 169] on img "Next" at bounding box center [516, 170] width 11 height 30
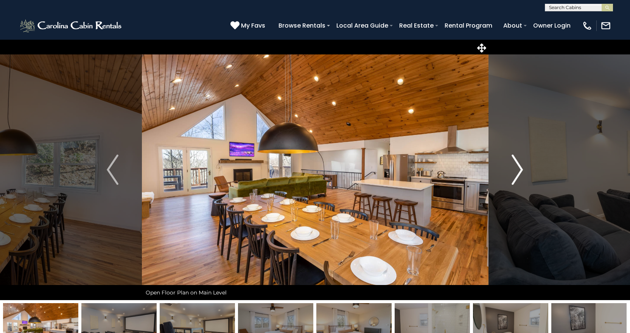
click at [514, 169] on img "Next" at bounding box center [516, 170] width 11 height 30
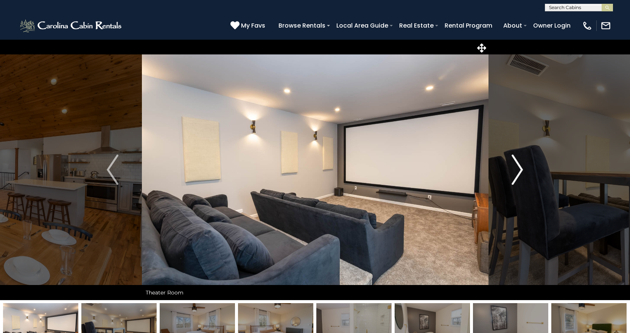
click at [514, 169] on img "Next" at bounding box center [516, 170] width 11 height 30
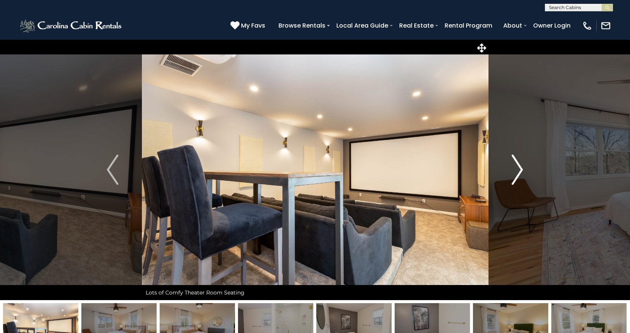
click at [514, 169] on img "Next" at bounding box center [516, 170] width 11 height 30
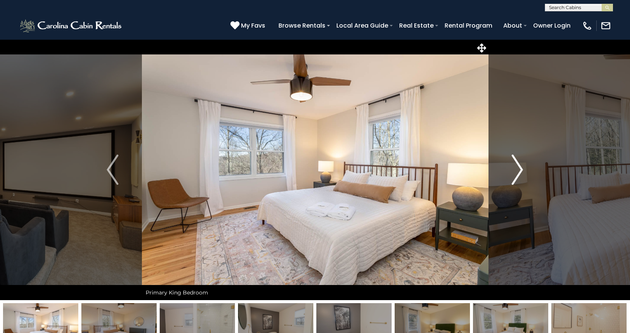
click at [514, 169] on img "Next" at bounding box center [516, 170] width 11 height 30
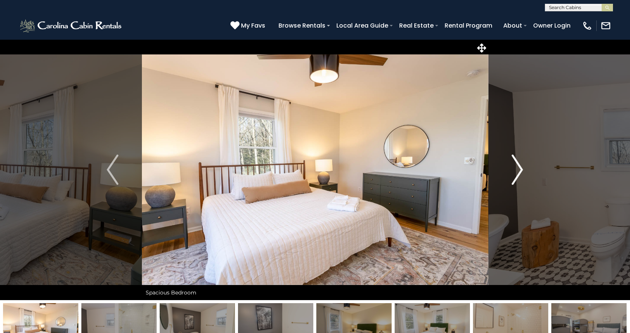
click at [514, 169] on img "Next" at bounding box center [516, 170] width 11 height 30
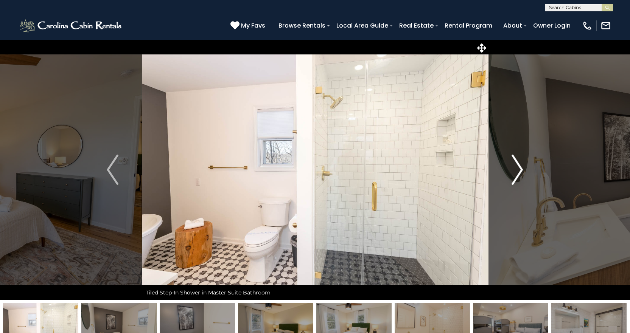
click at [514, 169] on img "Next" at bounding box center [516, 170] width 11 height 30
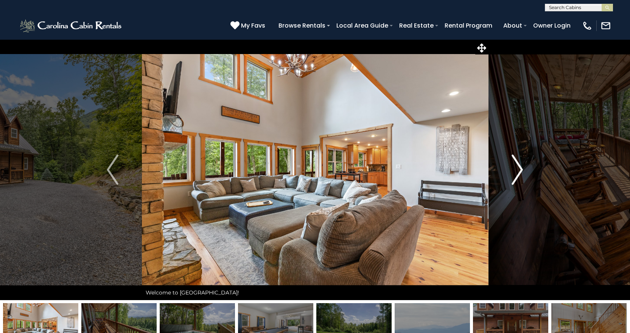
click at [517, 171] on img "Next" at bounding box center [516, 170] width 11 height 30
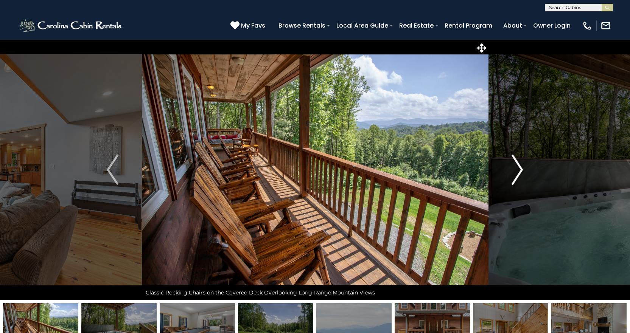
click at [517, 171] on img "Next" at bounding box center [516, 170] width 11 height 30
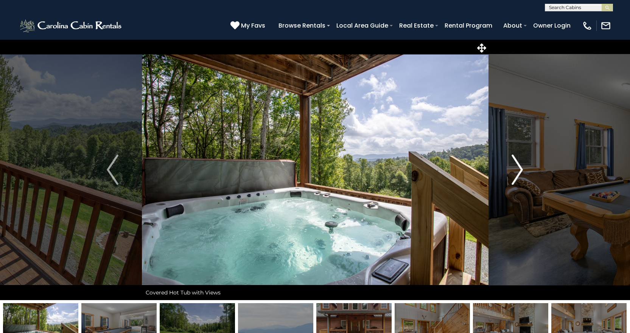
click at [517, 171] on img "Next" at bounding box center [516, 170] width 11 height 30
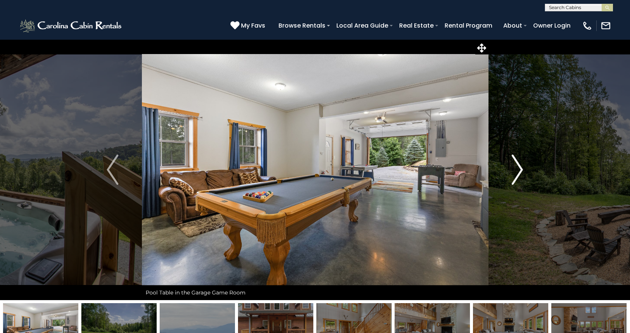
click at [517, 171] on img "Next" at bounding box center [516, 170] width 11 height 30
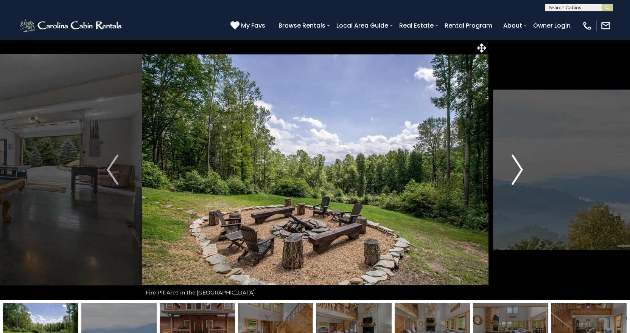
click at [517, 171] on img "Next" at bounding box center [516, 170] width 11 height 30
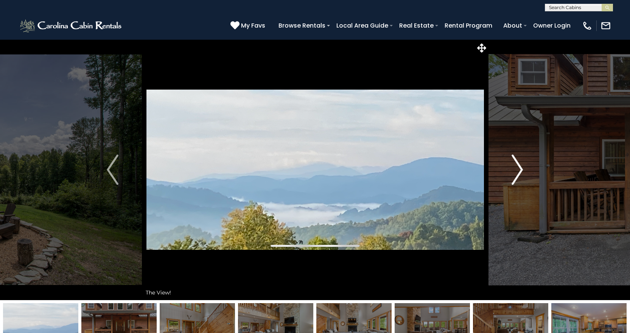
click at [517, 171] on img "Next" at bounding box center [516, 170] width 11 height 30
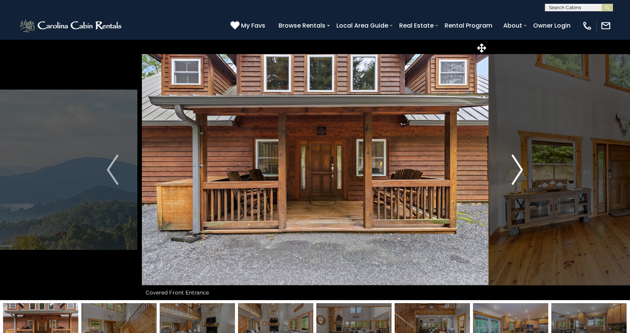
click at [517, 171] on img "Next" at bounding box center [516, 170] width 11 height 30
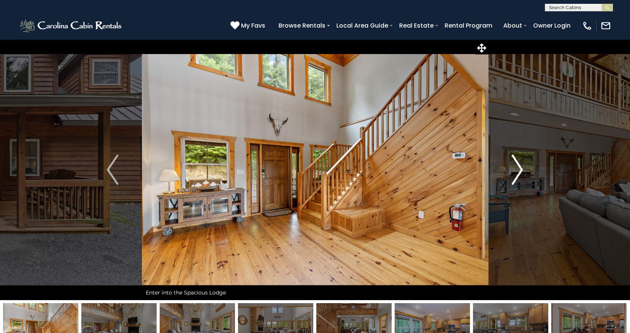
click at [517, 171] on img "Next" at bounding box center [516, 170] width 11 height 30
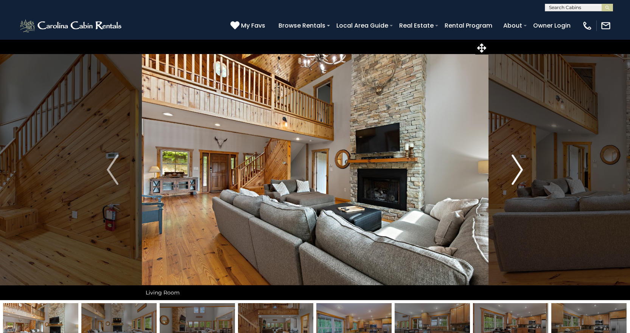
click at [517, 171] on img "Next" at bounding box center [516, 170] width 11 height 30
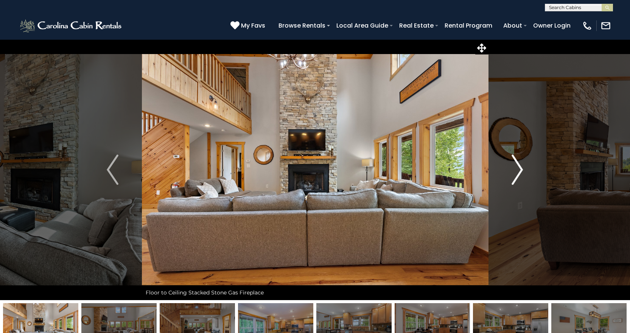
click at [517, 171] on img "Next" at bounding box center [516, 170] width 11 height 30
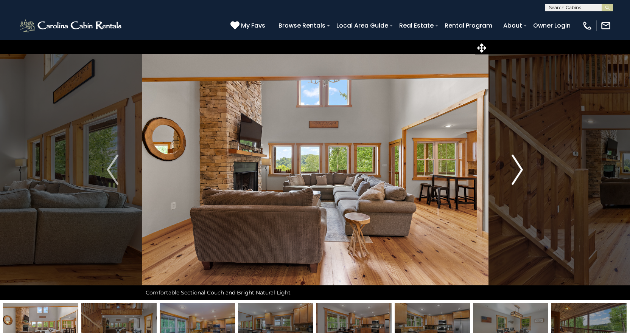
click at [517, 171] on img "Next" at bounding box center [516, 170] width 11 height 30
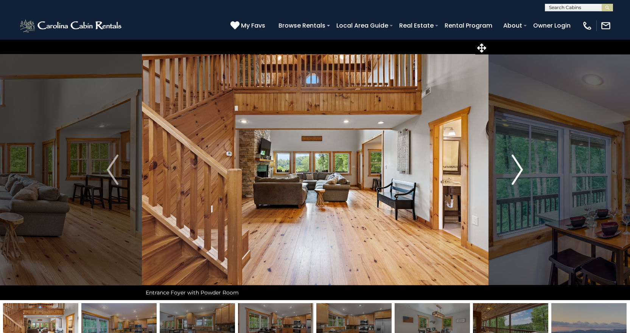
click at [517, 171] on img "Next" at bounding box center [516, 170] width 11 height 30
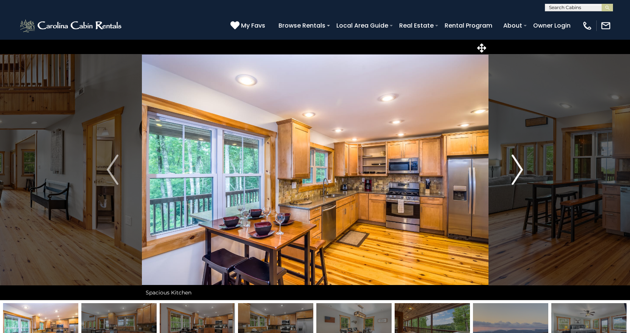
click at [517, 171] on img "Next" at bounding box center [516, 170] width 11 height 30
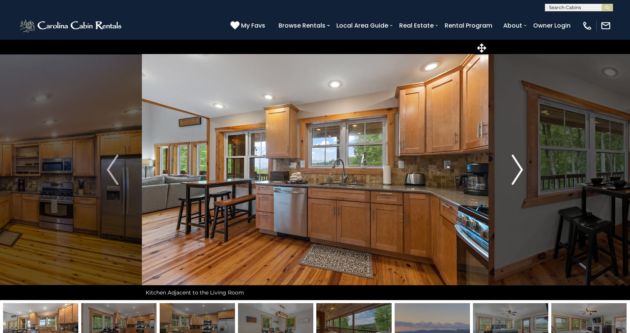
click at [517, 171] on img "Next" at bounding box center [516, 170] width 11 height 30
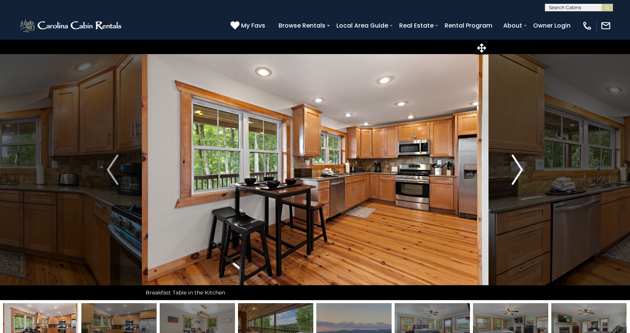
click at [517, 171] on img "Next" at bounding box center [516, 170] width 11 height 30
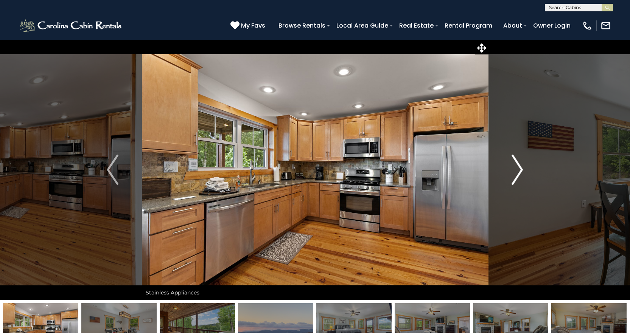
click at [517, 171] on img "Next" at bounding box center [516, 170] width 11 height 30
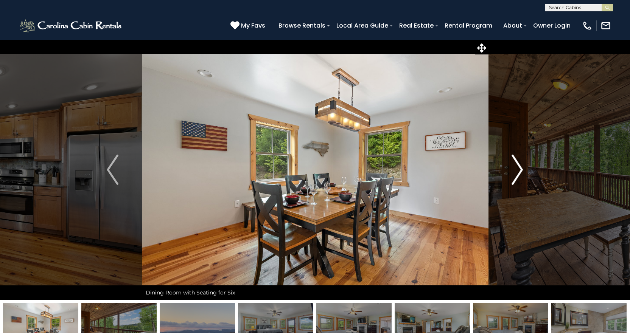
click at [517, 171] on img "Next" at bounding box center [516, 170] width 11 height 30
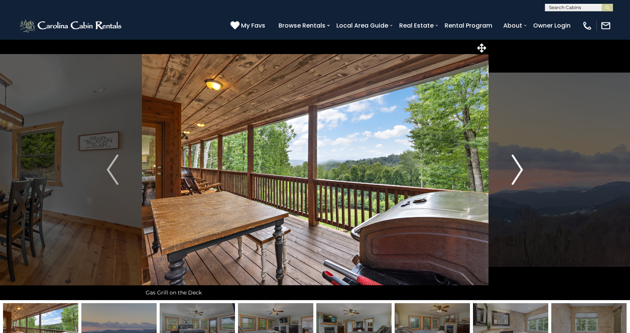
click at [517, 171] on img "Next" at bounding box center [516, 170] width 11 height 30
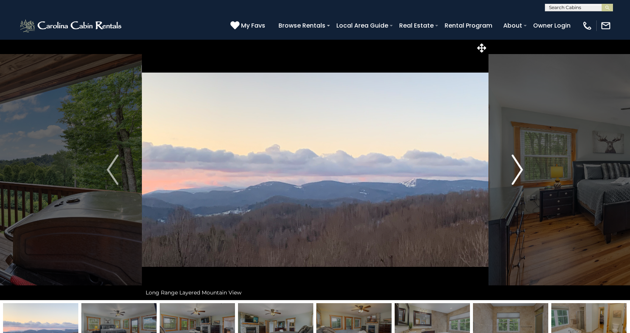
click at [517, 171] on img "Next" at bounding box center [516, 170] width 11 height 30
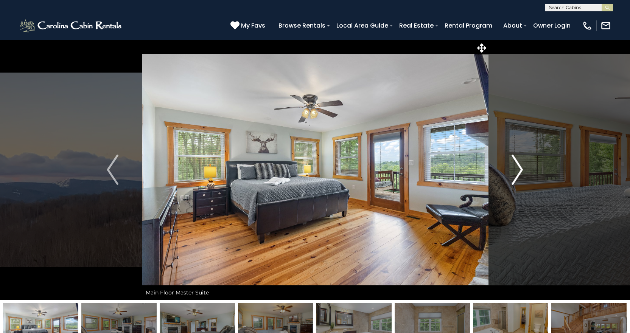
click at [517, 171] on img "Next" at bounding box center [516, 170] width 11 height 30
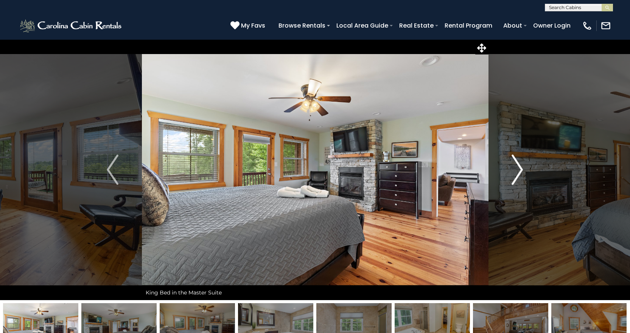
click at [517, 171] on img "Next" at bounding box center [516, 170] width 11 height 30
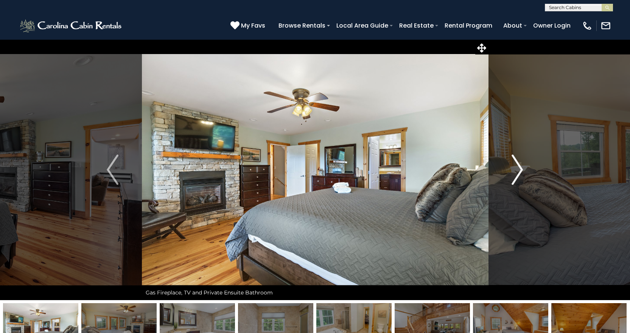
click at [517, 171] on img "Next" at bounding box center [516, 170] width 11 height 30
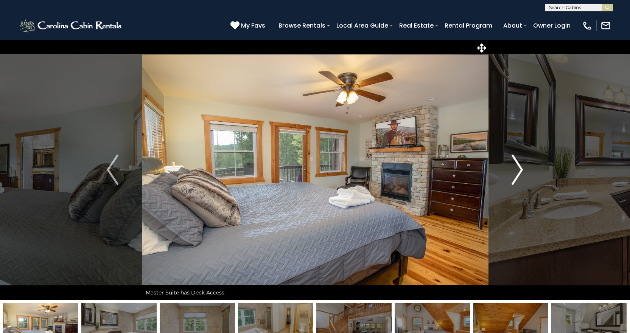
click at [517, 171] on img "Next" at bounding box center [516, 170] width 11 height 30
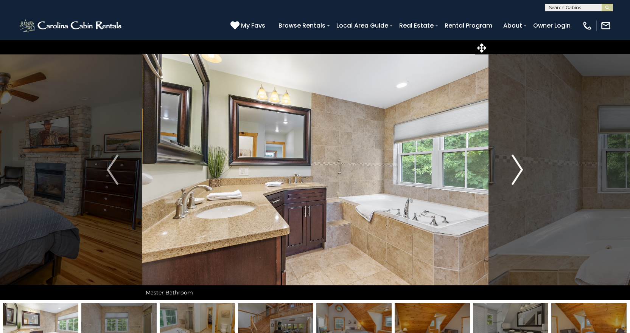
click at [517, 171] on img "Next" at bounding box center [516, 170] width 11 height 30
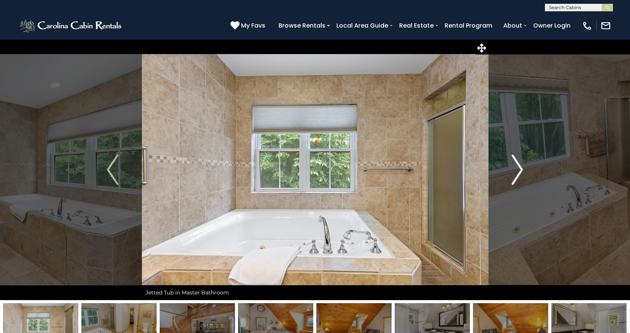
click at [517, 171] on img "Next" at bounding box center [516, 170] width 11 height 30
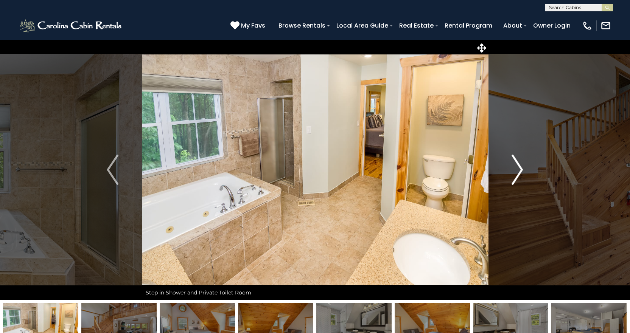
click at [517, 171] on img "Next" at bounding box center [516, 170] width 11 height 30
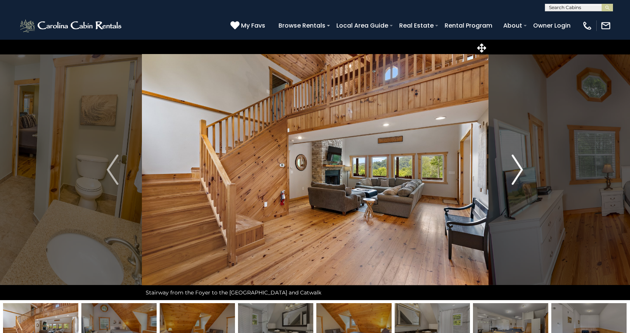
click at [517, 171] on img "Next" at bounding box center [516, 170] width 11 height 30
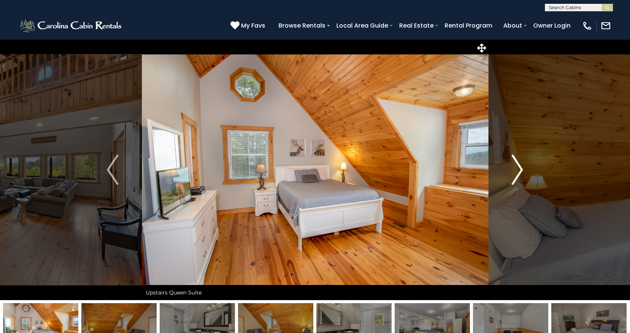
click at [517, 171] on img "Next" at bounding box center [516, 170] width 11 height 30
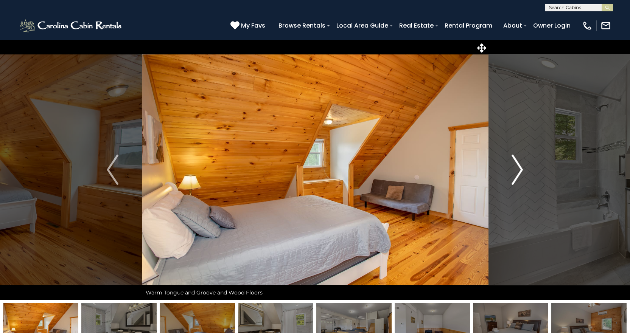
click at [517, 171] on img "Next" at bounding box center [516, 170] width 11 height 30
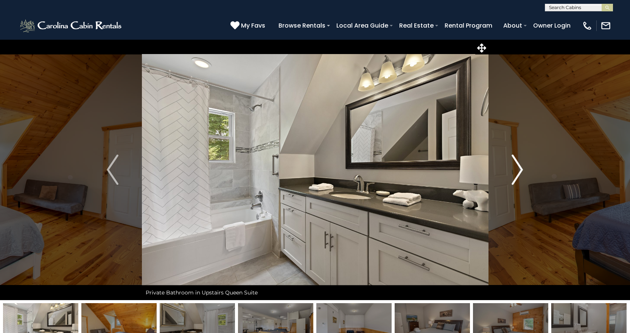
click at [517, 171] on img "Next" at bounding box center [516, 170] width 11 height 30
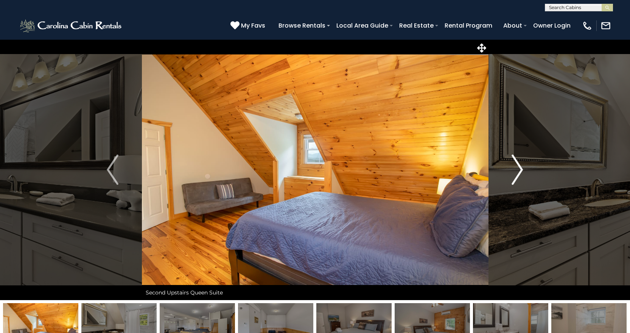
click at [517, 171] on img "Next" at bounding box center [516, 170] width 11 height 30
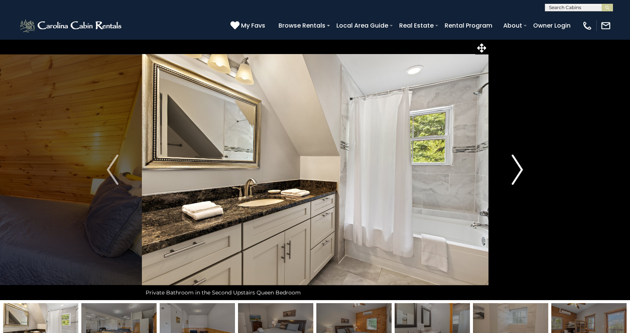
click at [517, 171] on img "Next" at bounding box center [516, 170] width 11 height 30
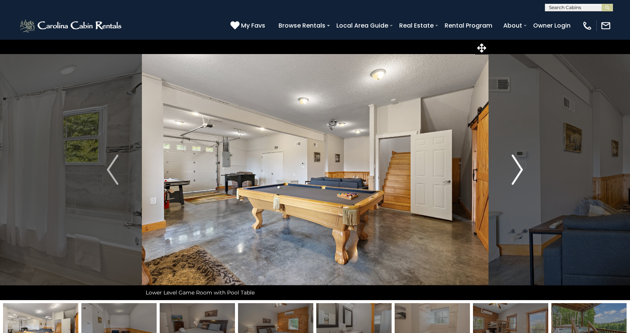
click at [517, 171] on img "Next" at bounding box center [516, 170] width 11 height 30
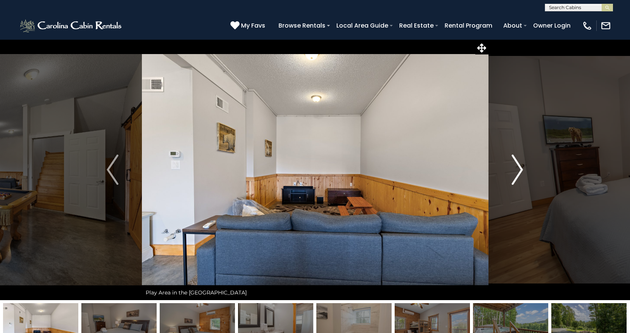
click at [517, 171] on img "Next" at bounding box center [516, 170] width 11 height 30
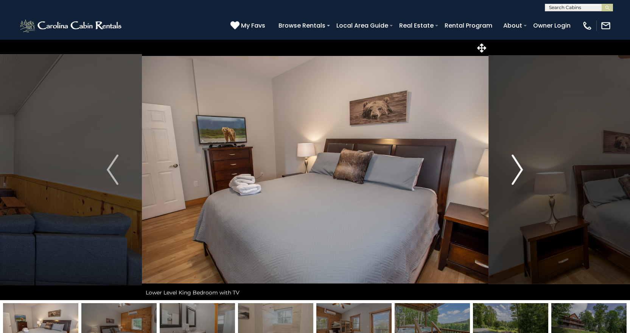
click at [517, 171] on img "Next" at bounding box center [516, 170] width 11 height 30
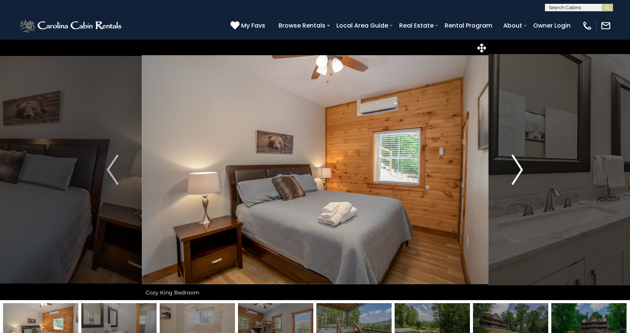
click at [517, 171] on img "Next" at bounding box center [516, 170] width 11 height 30
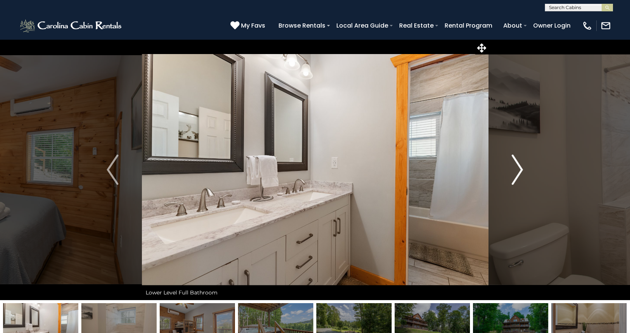
click at [517, 171] on img "Next" at bounding box center [516, 170] width 11 height 30
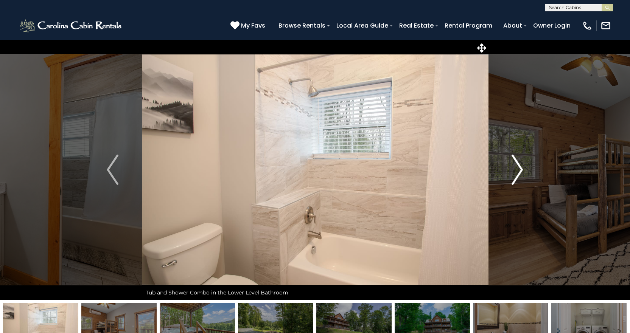
click at [517, 171] on img "Next" at bounding box center [516, 170] width 11 height 30
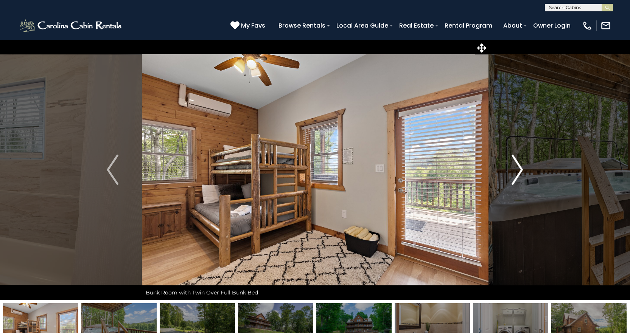
click at [517, 171] on img "Next" at bounding box center [516, 170] width 11 height 30
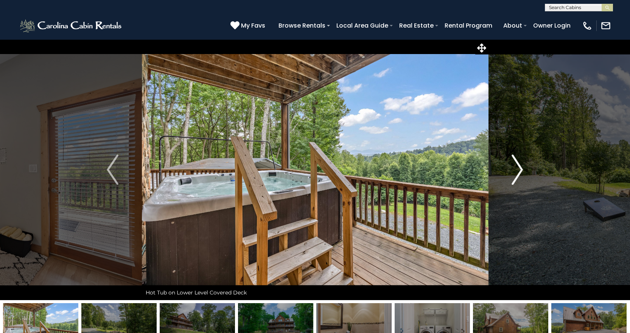
click at [517, 171] on img "Next" at bounding box center [516, 170] width 11 height 30
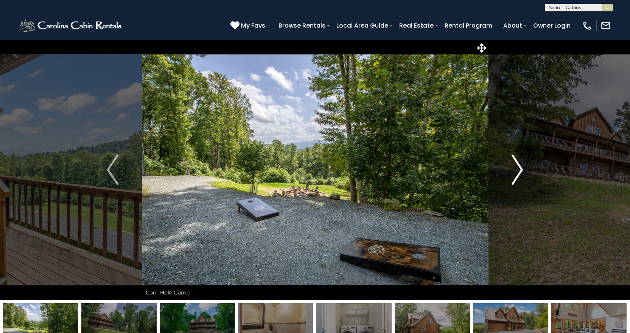
click at [517, 171] on img "Next" at bounding box center [516, 170] width 11 height 30
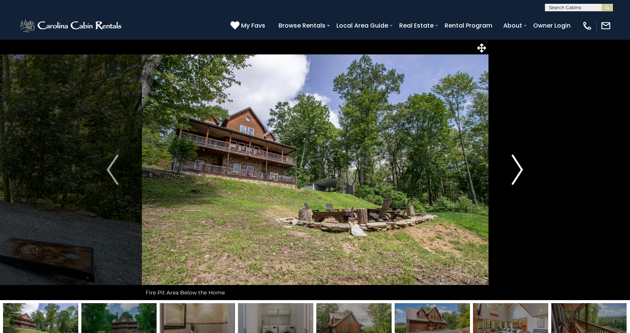
click at [517, 171] on img "Next" at bounding box center [516, 170] width 11 height 30
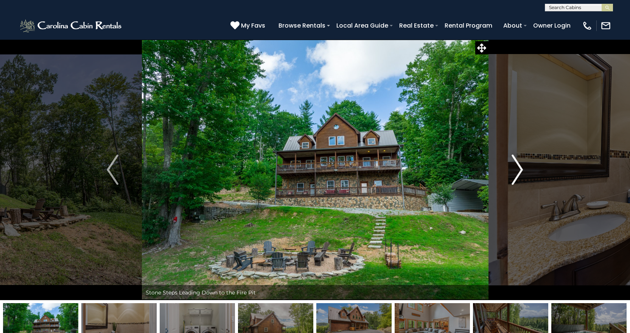
click at [517, 171] on img "Next" at bounding box center [516, 170] width 11 height 30
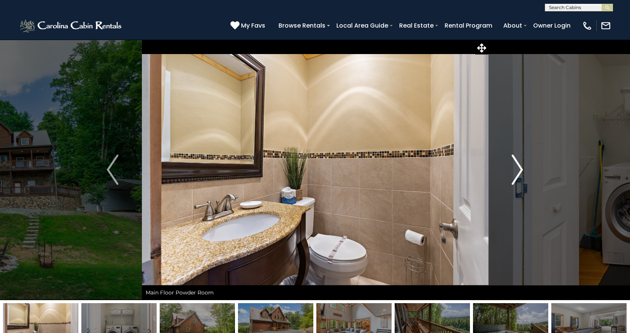
click at [517, 171] on img "Next" at bounding box center [516, 170] width 11 height 30
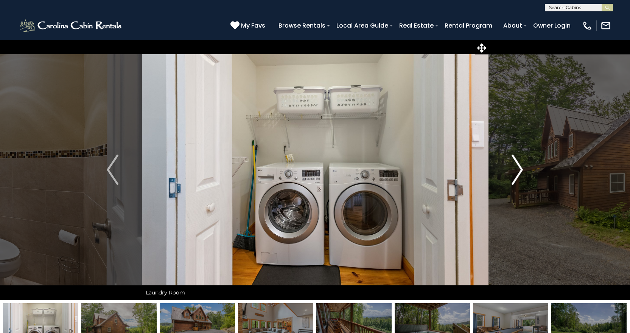
click at [517, 171] on img "Next" at bounding box center [516, 170] width 11 height 30
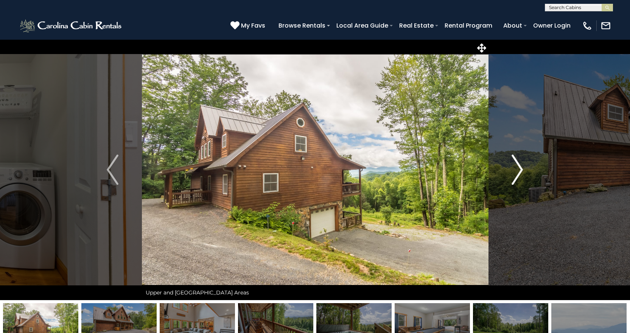
click at [517, 171] on img "Next" at bounding box center [516, 170] width 11 height 30
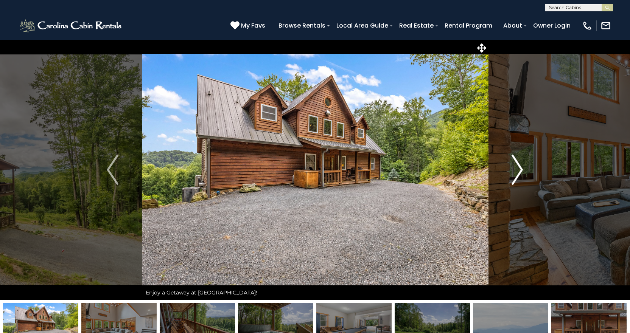
click at [517, 171] on img "Next" at bounding box center [516, 170] width 11 height 30
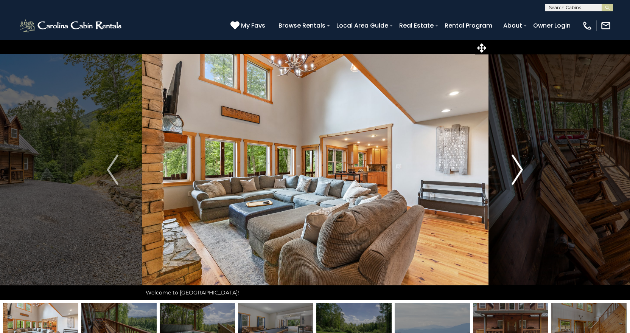
click at [517, 171] on img "Next" at bounding box center [516, 170] width 11 height 30
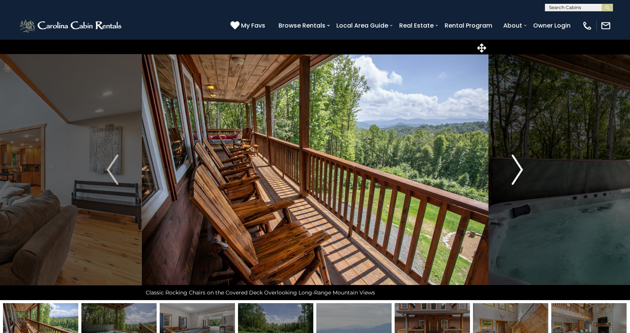
click at [517, 171] on img "Next" at bounding box center [516, 170] width 11 height 30
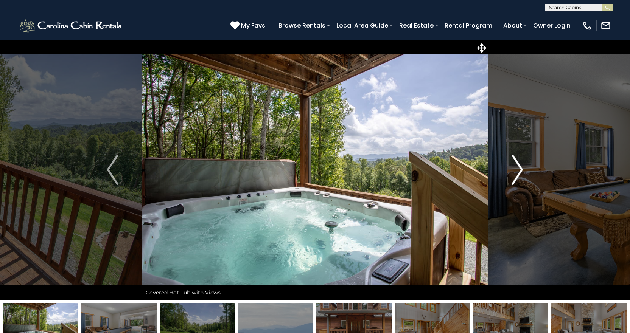
click at [517, 171] on img "Next" at bounding box center [516, 170] width 11 height 30
